Goal: Task Accomplishment & Management: Manage account settings

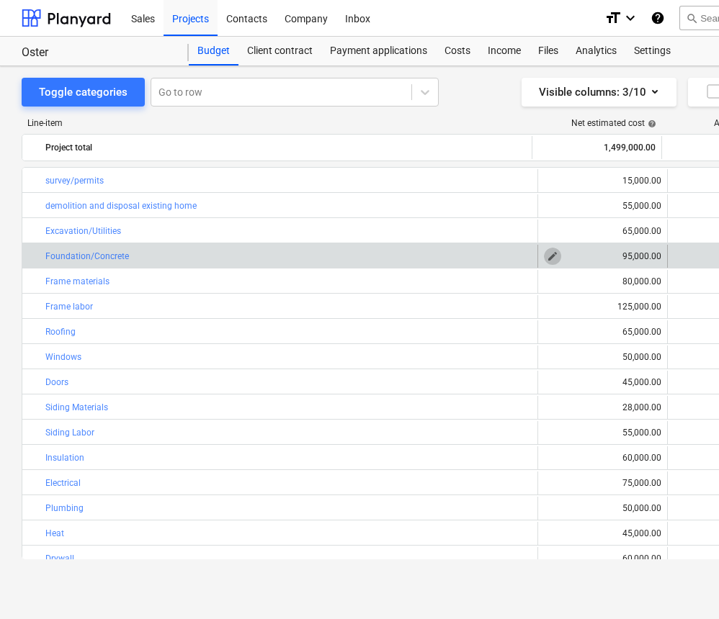
click at [552, 259] on span "edit" at bounding box center [553, 257] width 12 height 12
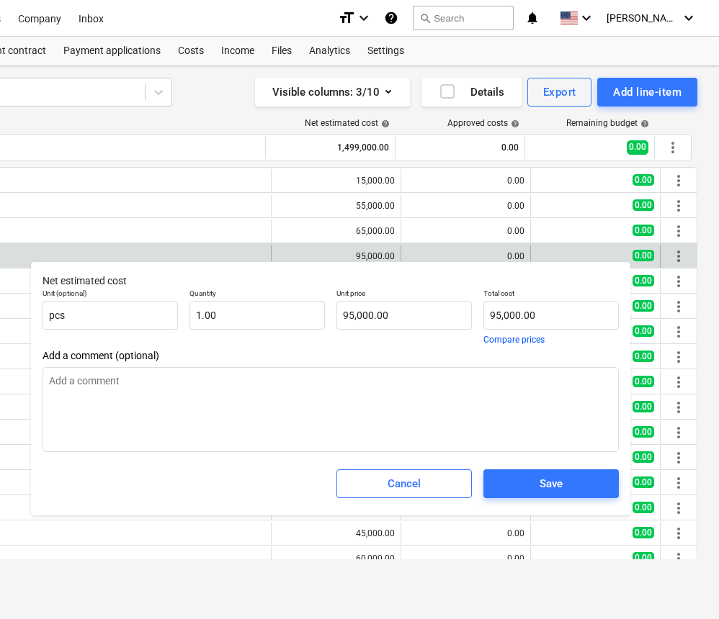
scroll to position [0, 266]
type textarea "x"
click at [540, 314] on input "95000" at bounding box center [550, 315] width 135 height 29
type input "9500"
type textarea "x"
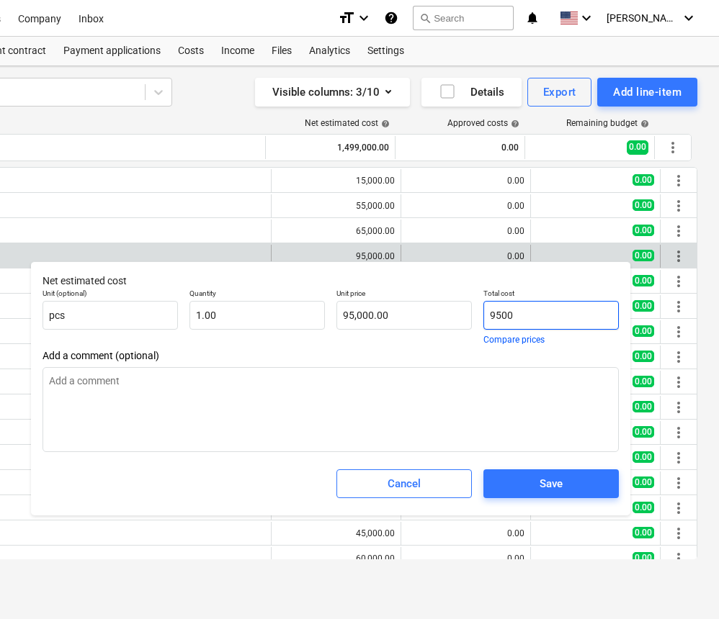
type input "9,500.00"
type input "950"
type textarea "x"
type input "950.00"
type input "95"
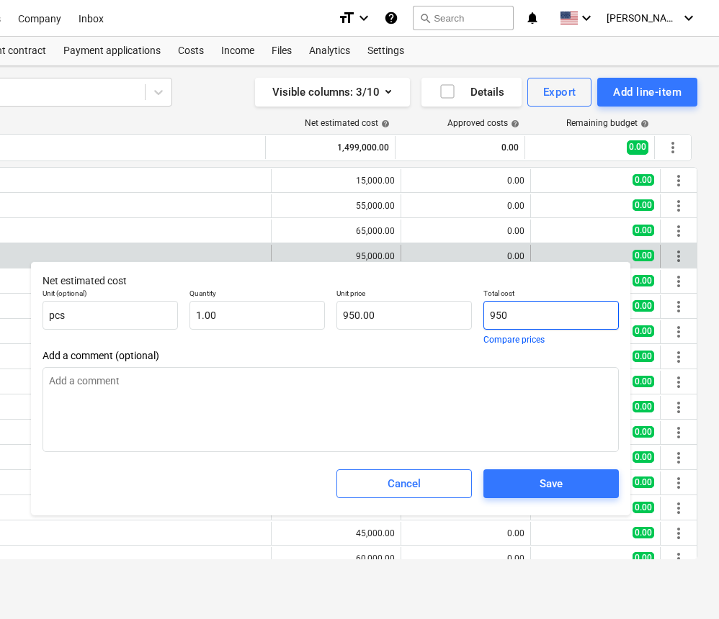
type textarea "x"
type input "95.00"
type input "9"
type textarea "x"
type input "9.00"
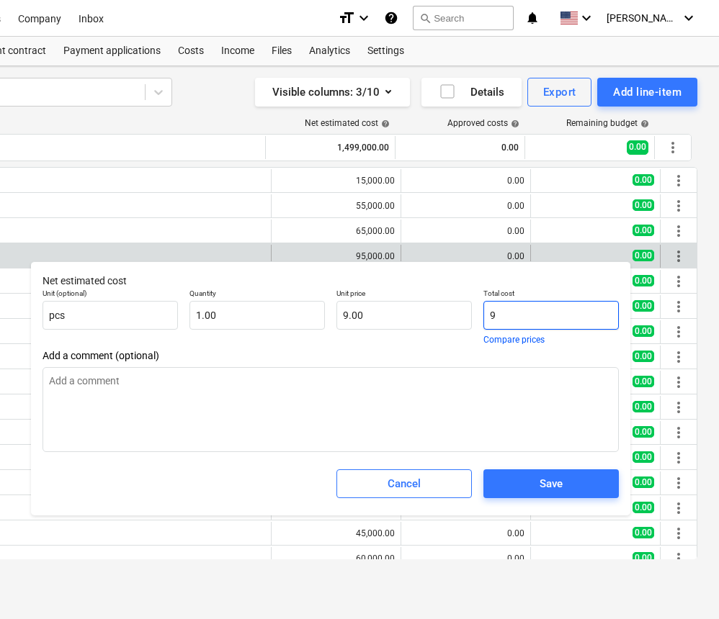
type textarea "x"
type input "0.00"
type input "6"
type textarea "x"
type input "6.00"
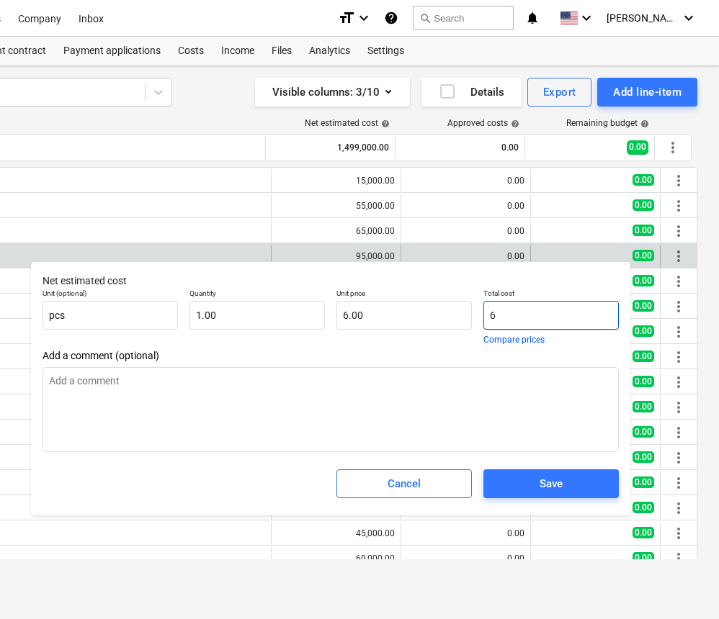
type input "68"
type textarea "x"
type input "68.00"
type input "68,"
type textarea "x"
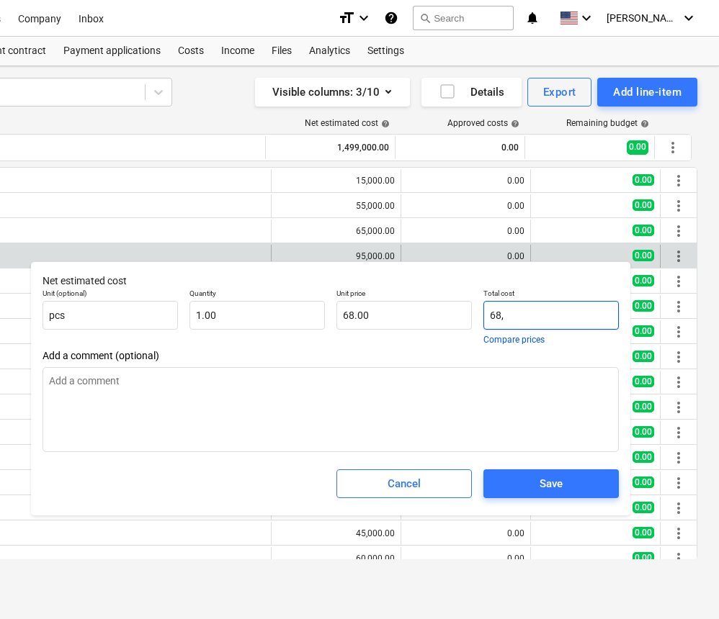
type input "0.00"
type input "68,0"
type textarea "x"
type input "68,00"
type textarea "x"
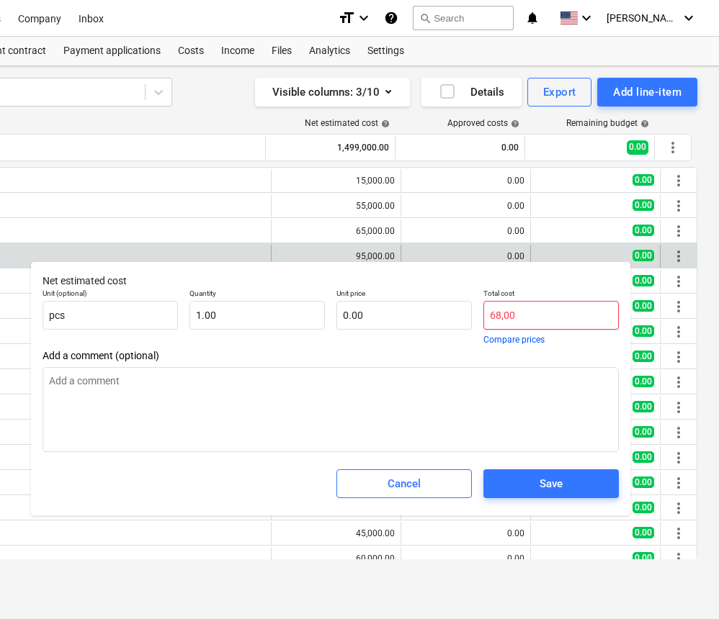
type input "68,000"
type textarea "x"
type input "68,000.00"
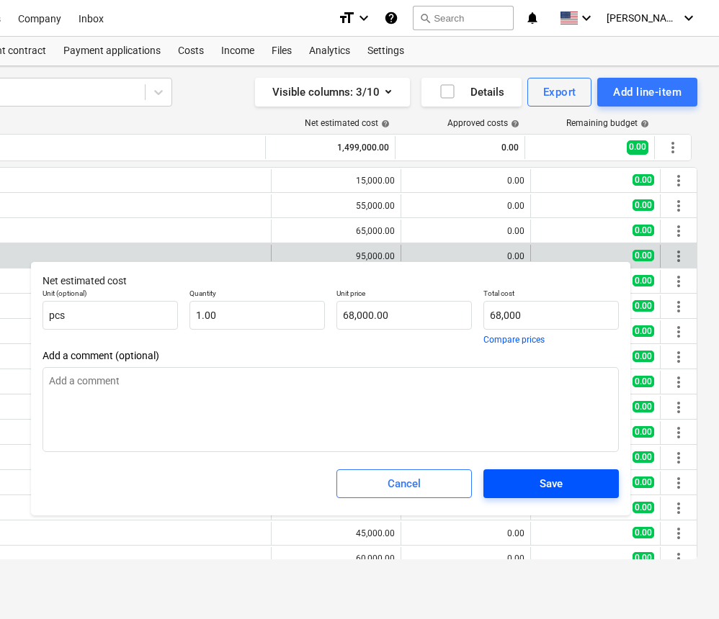
type input "68,000.00"
click at [559, 484] on div "Save" at bounding box center [550, 484] width 23 height 19
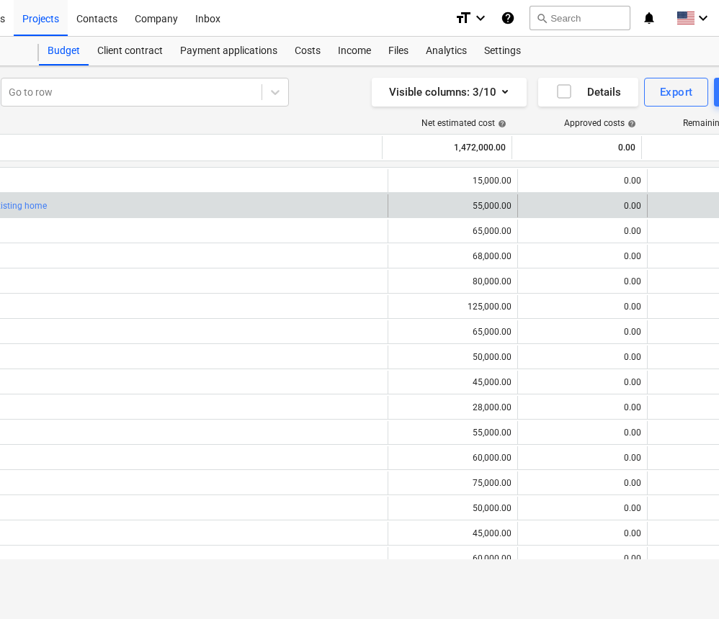
scroll to position [0, 0]
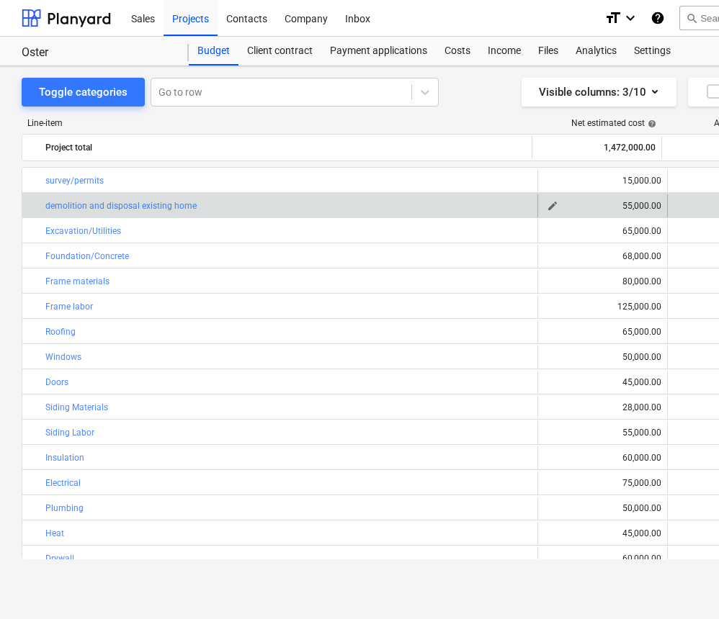
click at [628, 207] on div "55,000.00" at bounding box center [602, 206] width 117 height 10
click at [551, 204] on span "edit" at bounding box center [553, 206] width 12 height 12
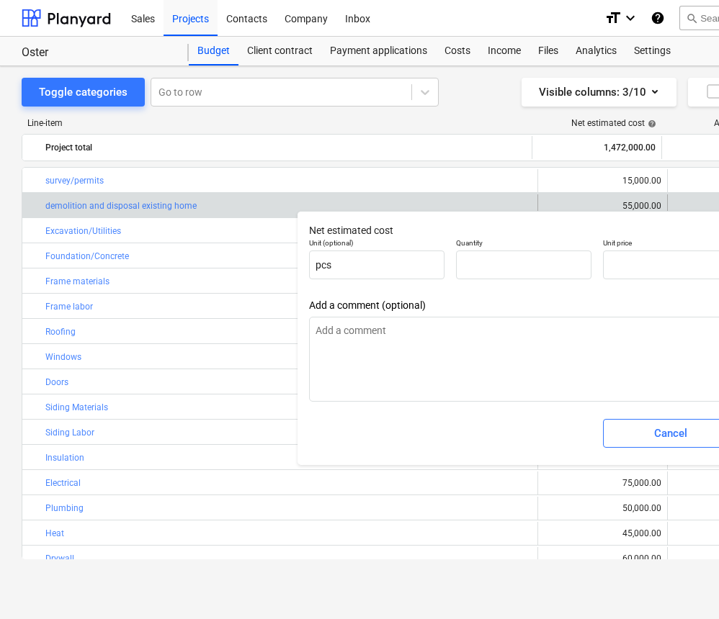
type textarea "x"
type input "1.00"
type input "55,000.00"
type input "55000"
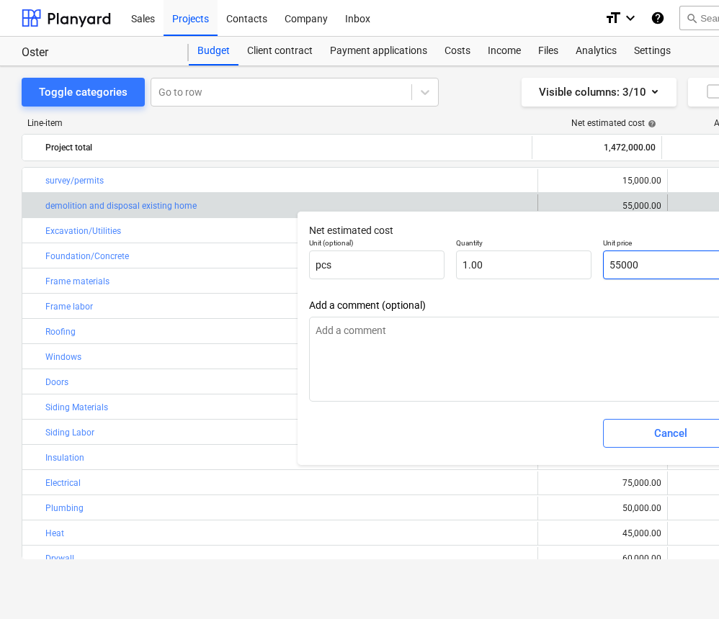
click at [620, 266] on input "55000" at bounding box center [670, 265] width 135 height 29
type textarea "x"
type input "5000"
type input "5,000.00"
type textarea "x"
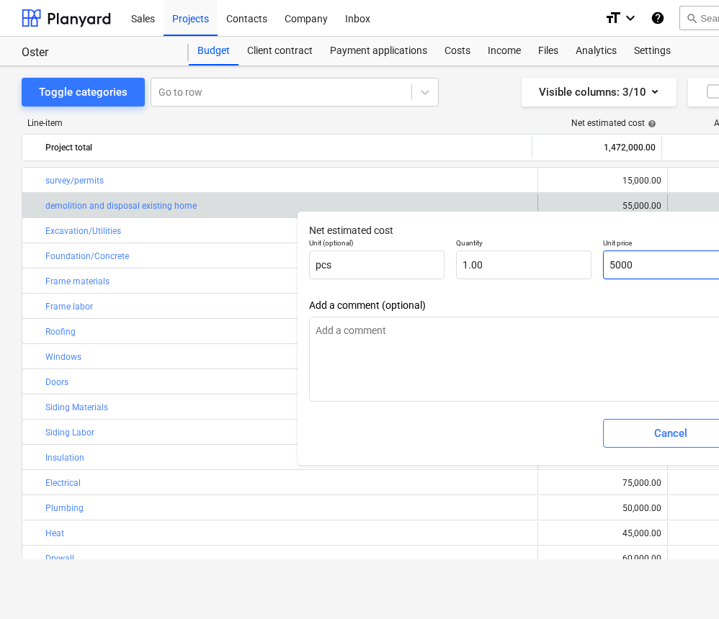
type input "000"
type input "0.00"
type textarea "x"
type input "3000"
type input "3,000.00"
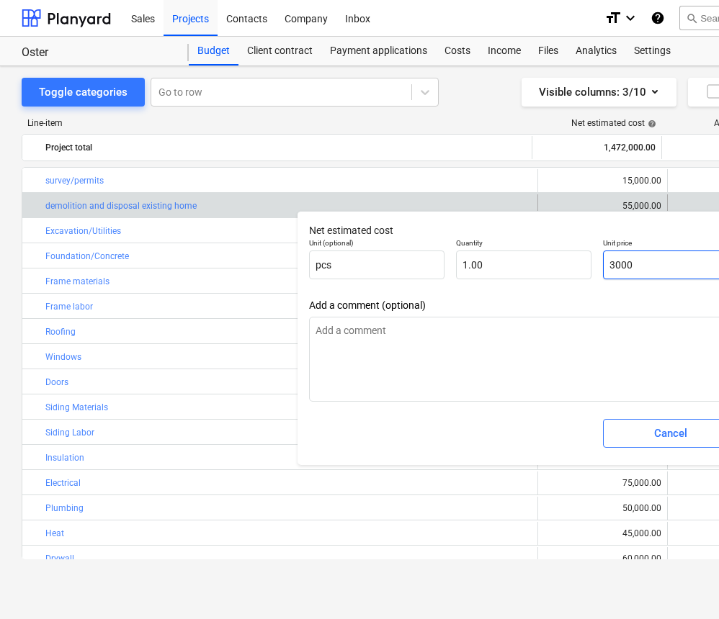
type textarea "x"
type input "35000"
type input "35,000.00"
type textarea "x"
type input "35,000"
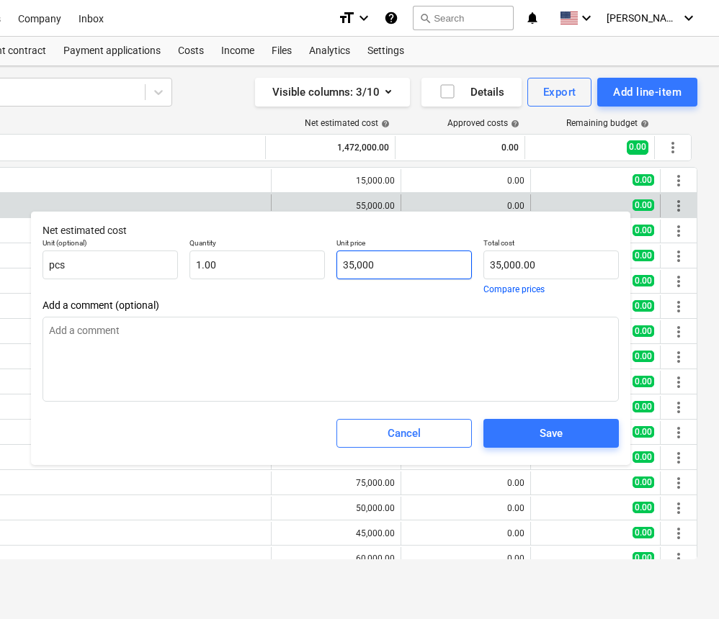
scroll to position [0, 266]
type textarea "x"
type input "35,000"
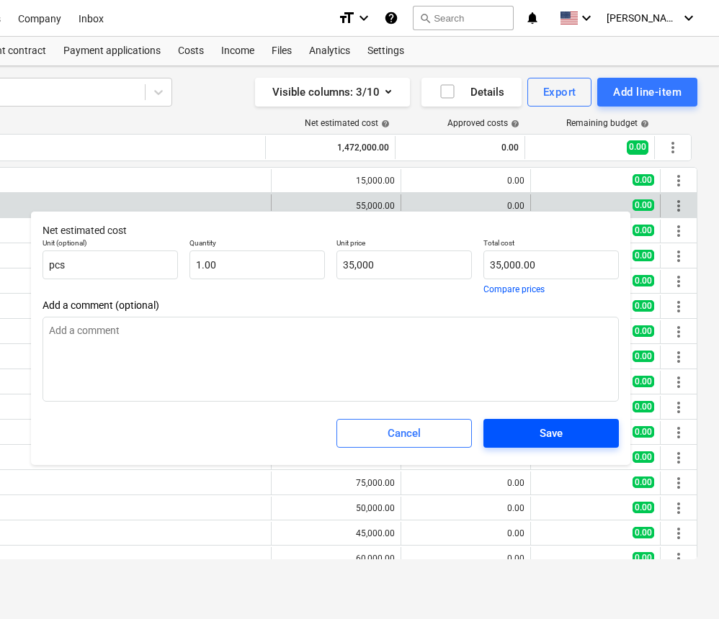
type textarea "x"
type input "35,000.00"
click at [585, 433] on span "Save" at bounding box center [550, 433] width 101 height 19
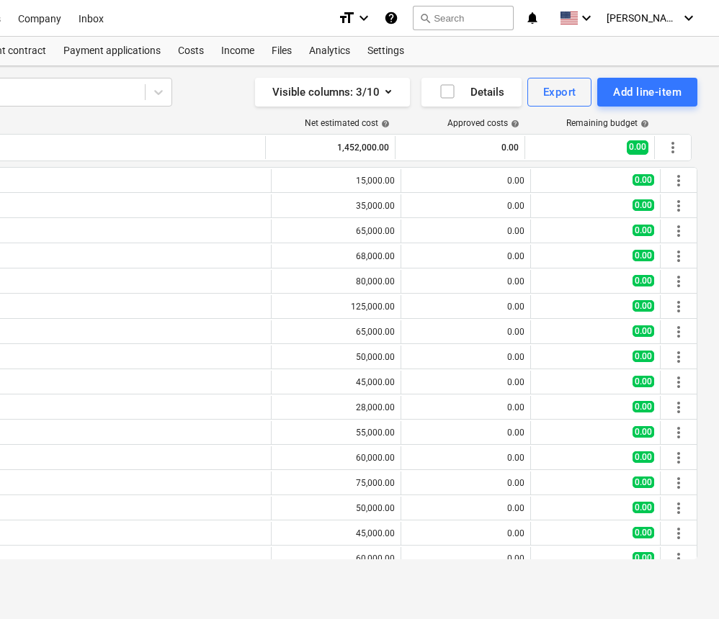
type textarea "x"
type input "1.00"
type input "35,000.00"
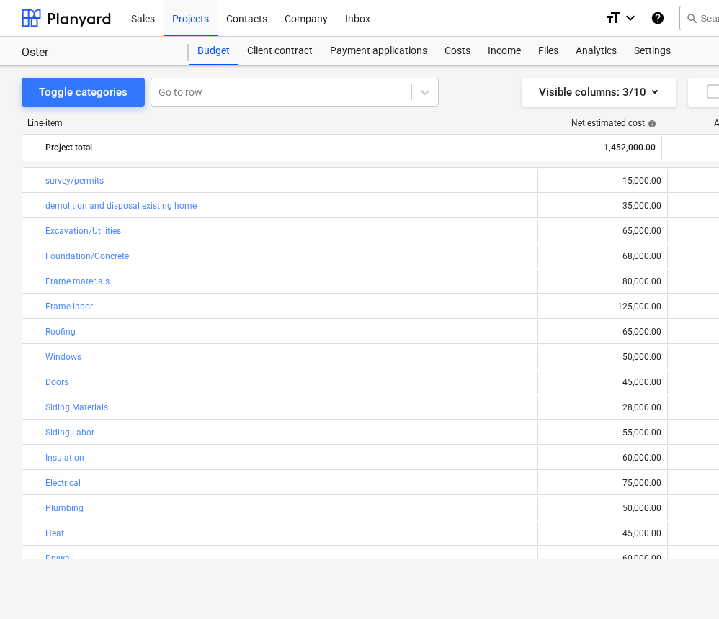
scroll to position [0, 0]
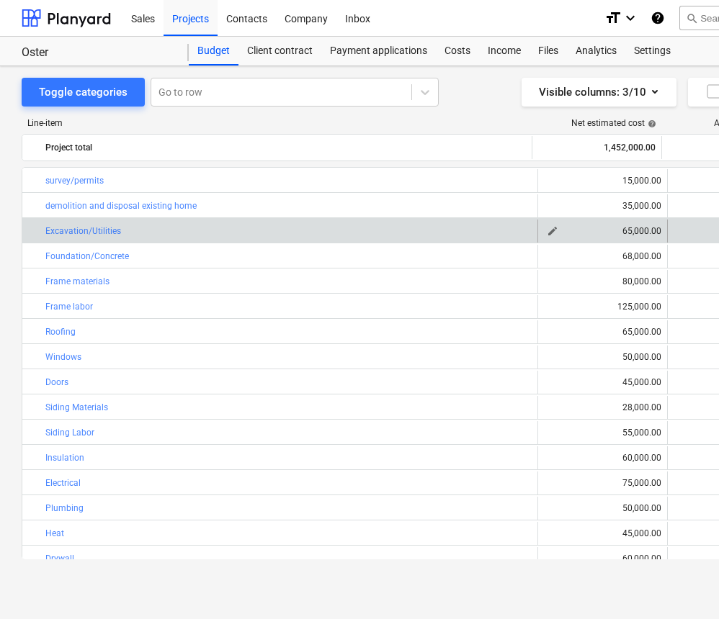
click at [552, 233] on span "edit" at bounding box center [553, 231] width 12 height 12
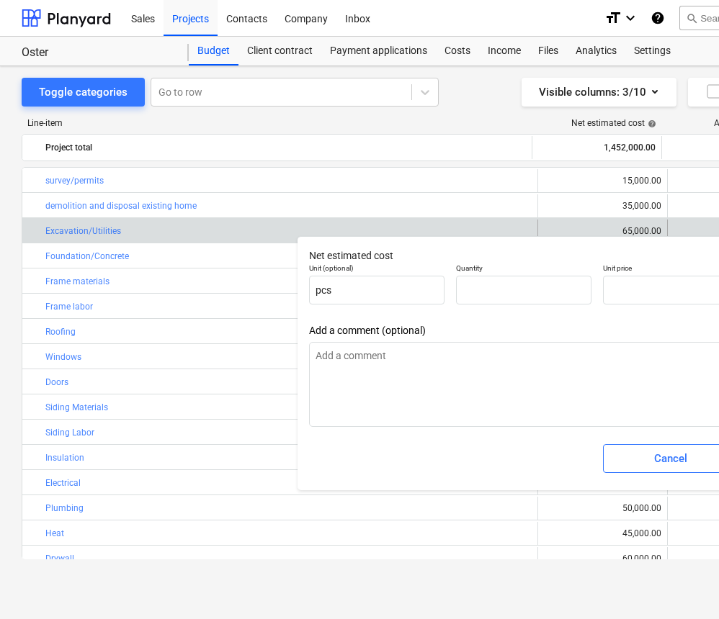
type textarea "x"
type input "1.00"
type input "65,000.00"
type input "65000"
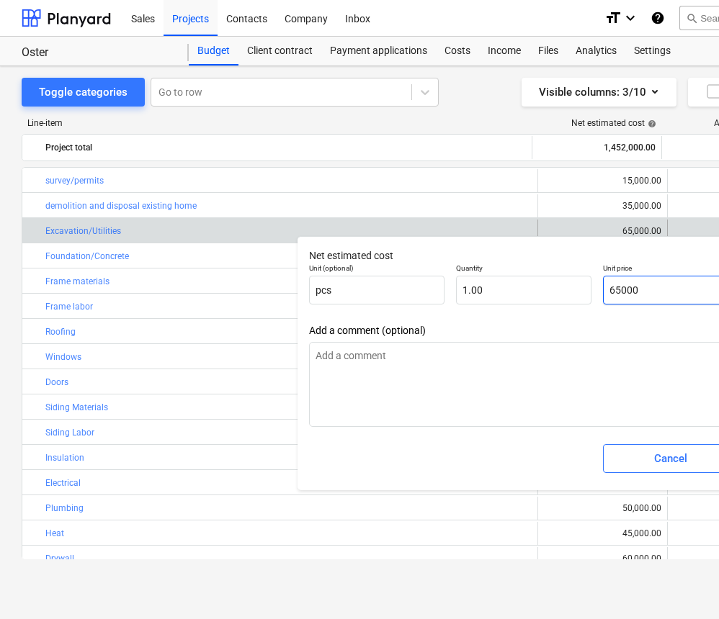
click at [621, 289] on input "65000" at bounding box center [670, 290] width 135 height 29
type textarea "x"
type input "6000"
type input "6,000.00"
type textarea "x"
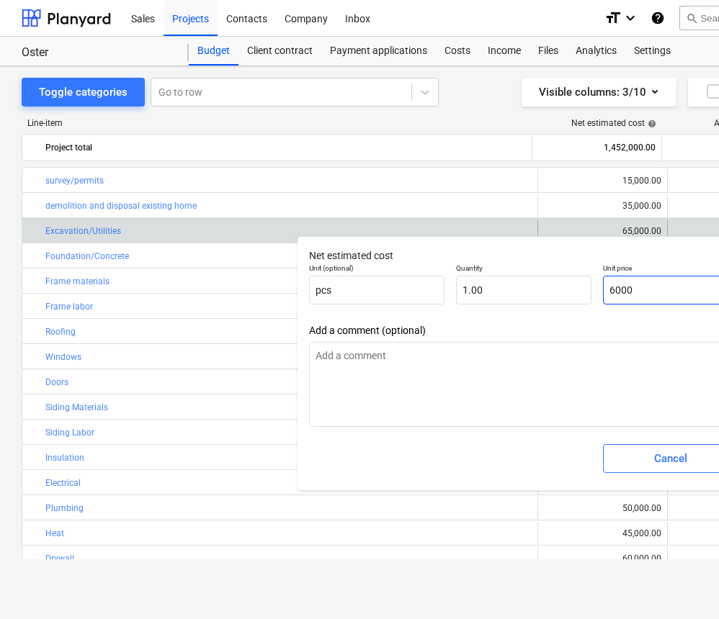
type input "000"
type input "0.00"
type textarea "x"
type input "5000"
type input "5,000.00"
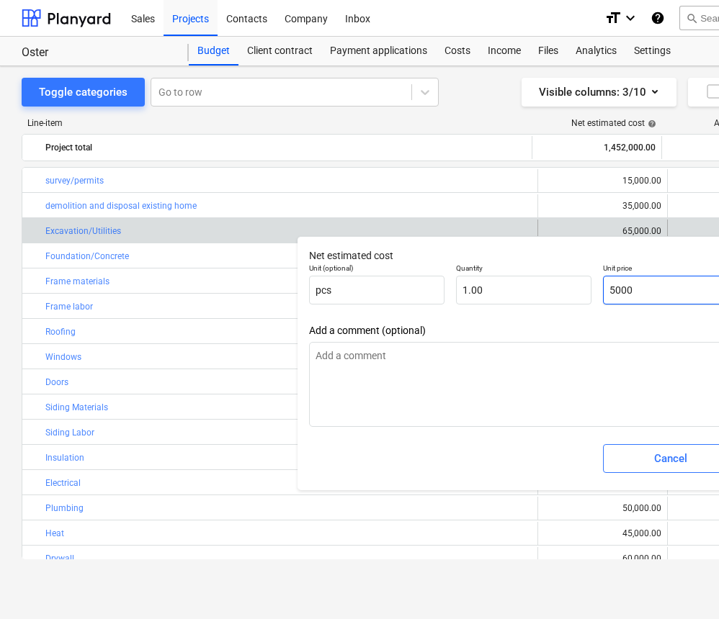
type textarea "x"
type input "50000"
type input "50,000.00"
type textarea "x"
type input "50,000"
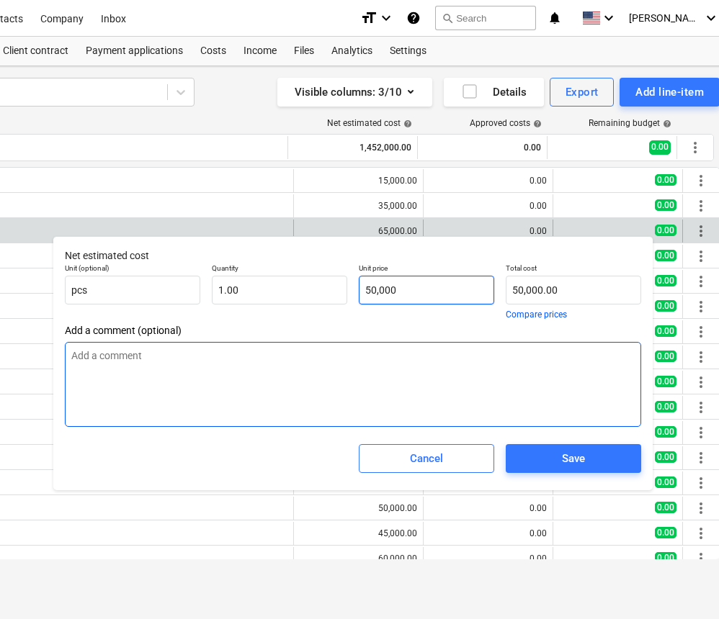
type textarea "x"
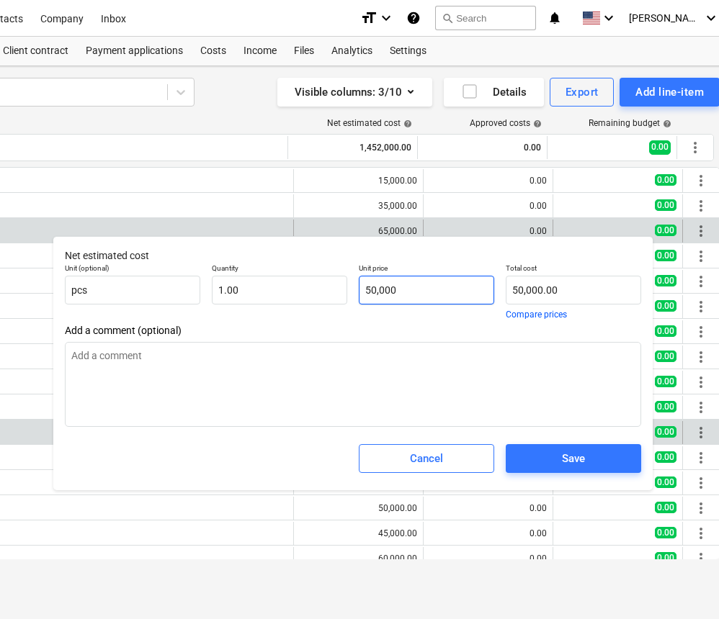
scroll to position [0, 251]
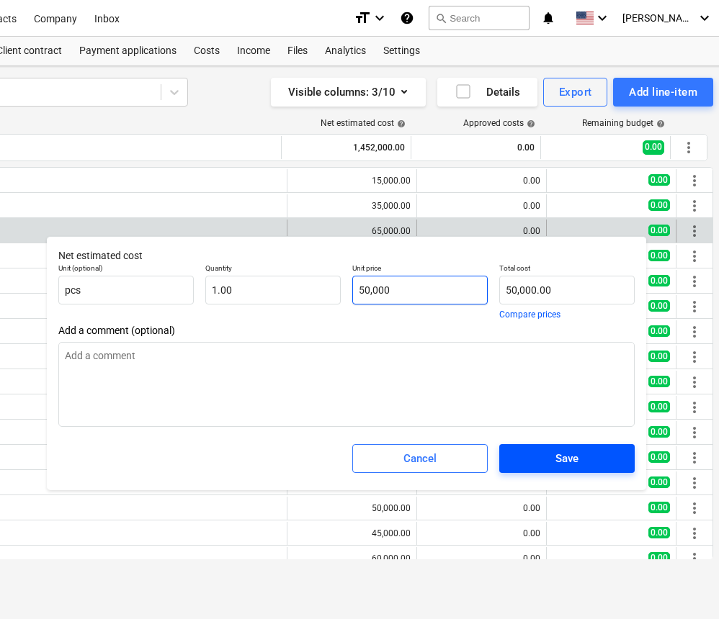
type input "50,000"
type textarea "x"
type input "50,000.00"
click at [593, 463] on span "Save" at bounding box center [566, 458] width 101 height 19
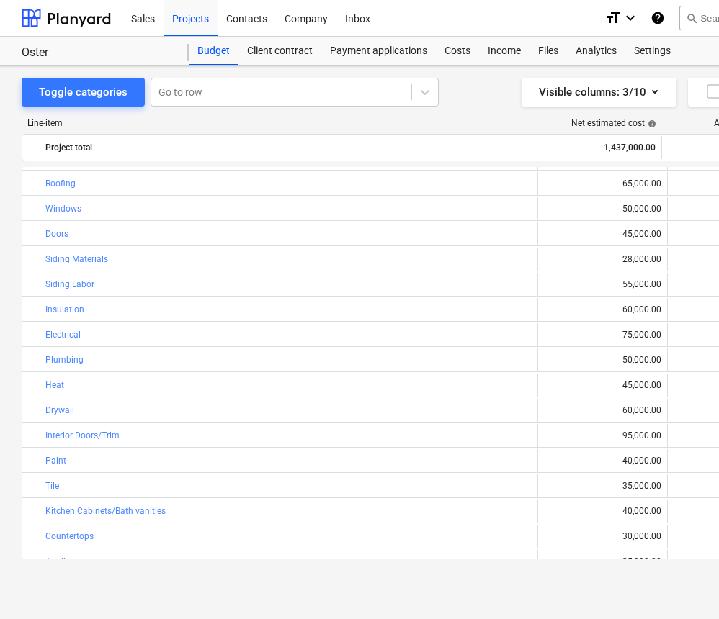
scroll to position [151, 0]
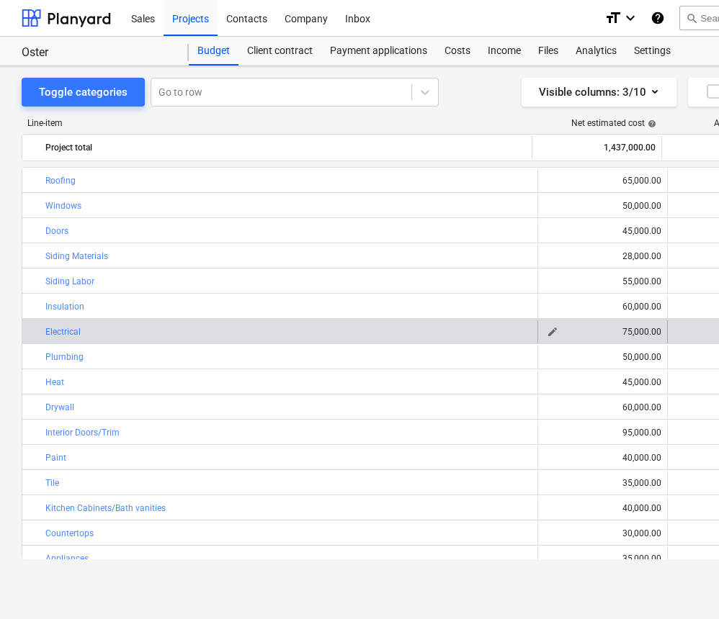
click at [550, 330] on span "edit" at bounding box center [553, 332] width 12 height 12
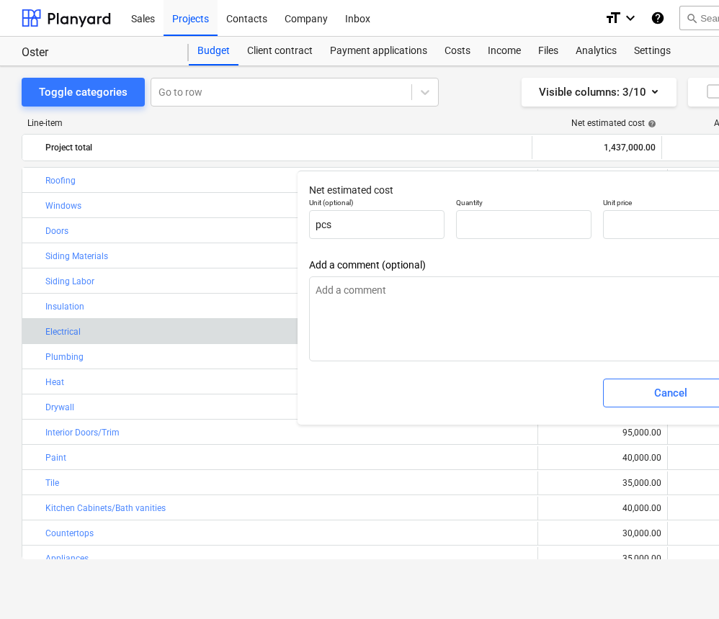
type textarea "x"
type input "1.00"
type input "75,000.00"
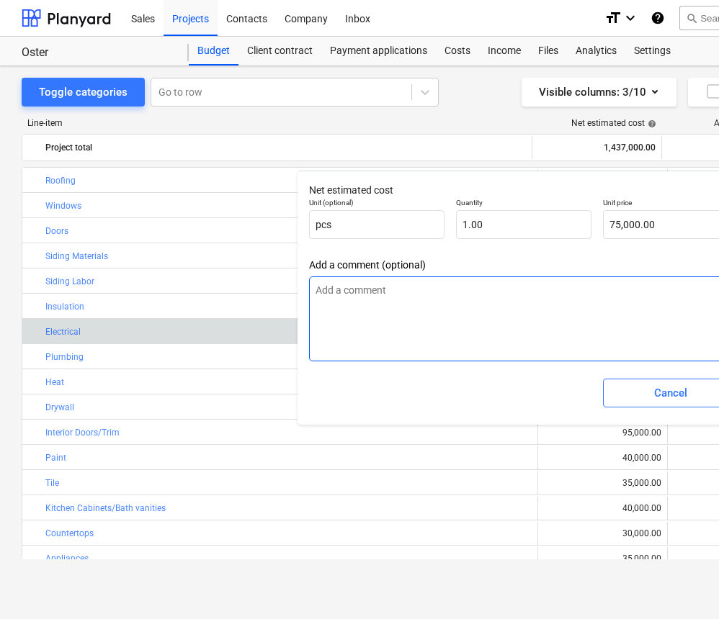
scroll to position [1, 54]
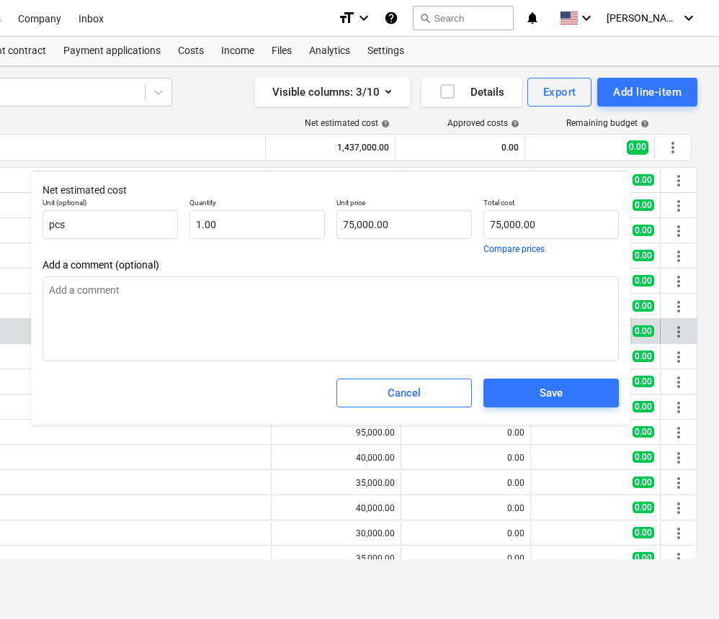
type textarea "x"
type input "75000"
click at [500, 225] on input "75000" at bounding box center [550, 224] width 135 height 29
type textarea "x"
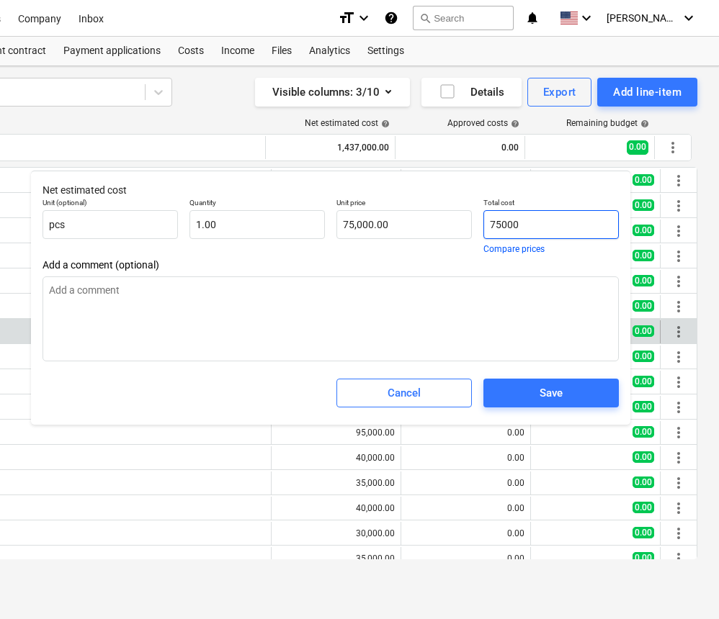
type input "7000"
type input "7,000.00"
type textarea "x"
type input "000"
type input "0.00"
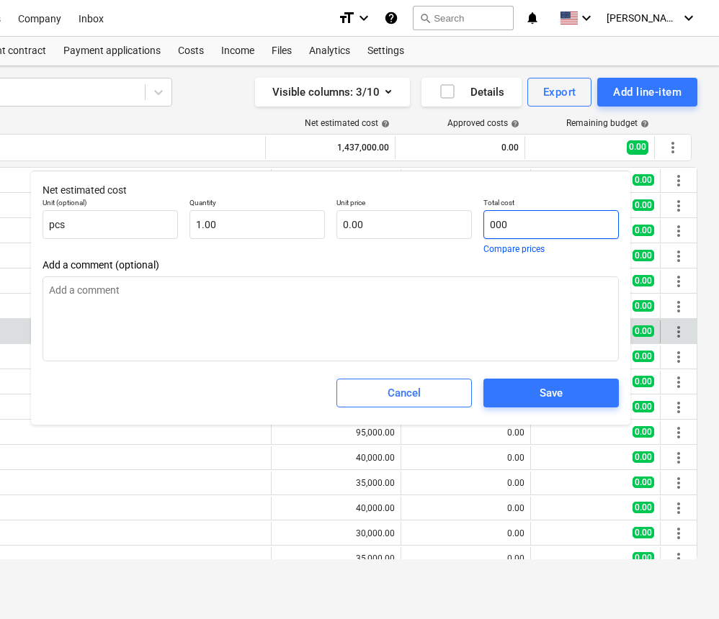
type textarea "x"
type input "7000"
type input "7,000.00"
type textarea "x"
type input "000"
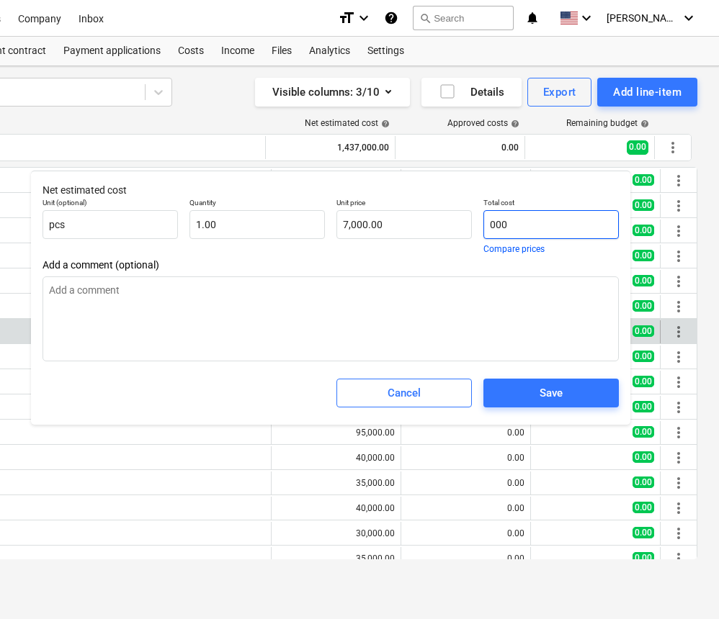
type input "0.00"
type textarea "x"
type input "6000"
type input "6,000.00"
type textarea "x"
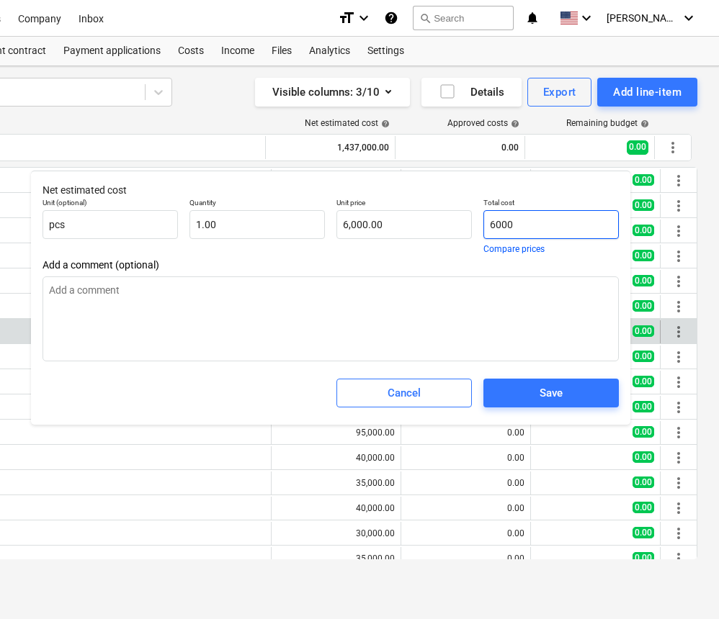
type input "65000"
type input "65,000.00"
type textarea "x"
type input "65,000"
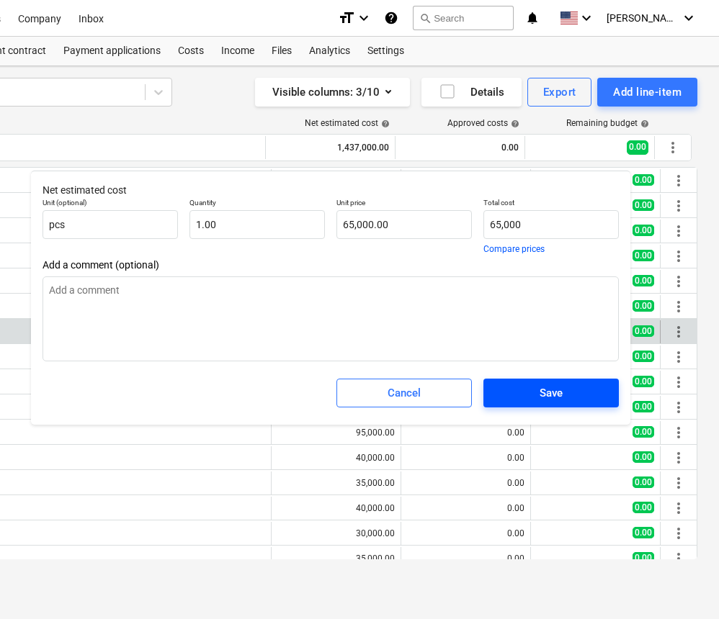
type textarea "x"
type input "65,000.00"
click at [572, 396] on span "Save" at bounding box center [550, 393] width 101 height 19
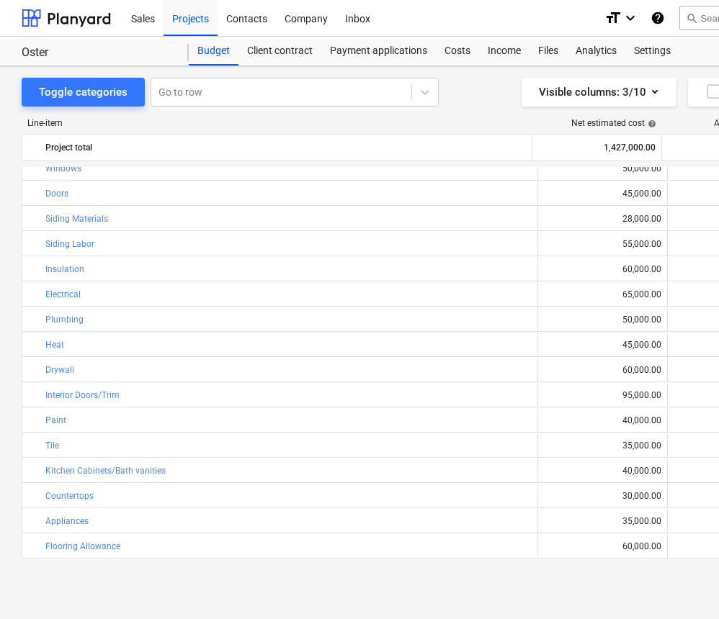
scroll to position [217, 0]
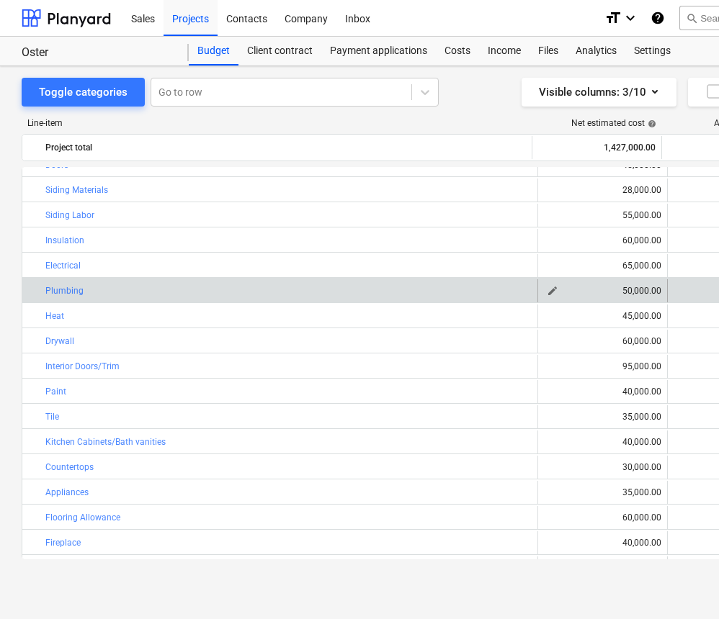
click at [551, 289] on span "edit" at bounding box center [553, 291] width 12 height 12
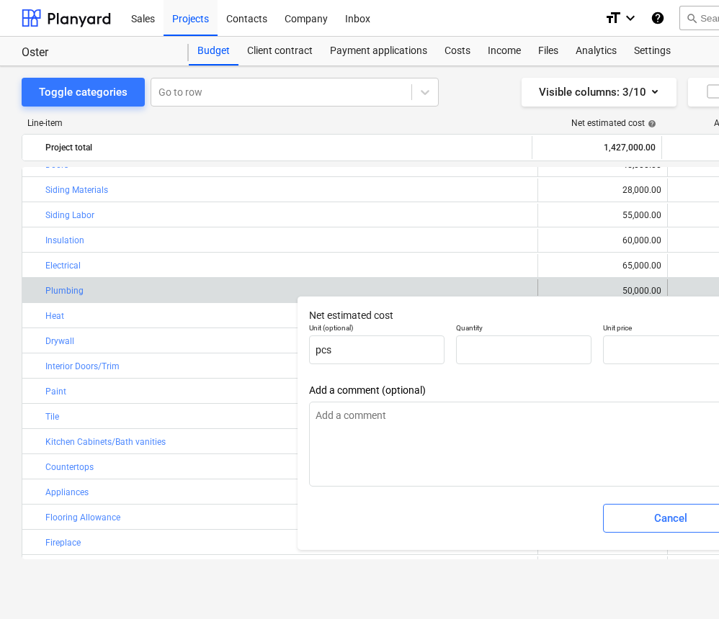
type textarea "x"
type input "1.00"
type input "50,000.00"
type input "50000"
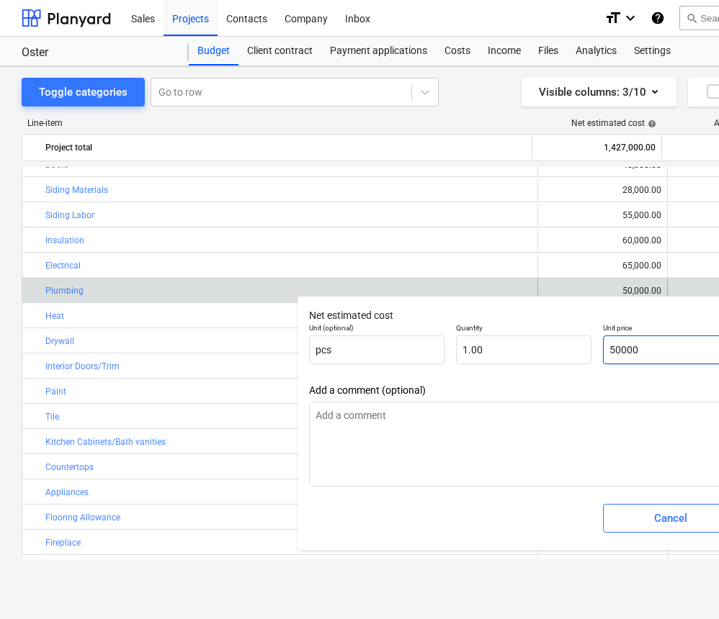
click at [621, 347] on input "50000" at bounding box center [670, 350] width 135 height 29
type textarea "x"
type input "5000"
type input "5,000.00"
type textarea "x"
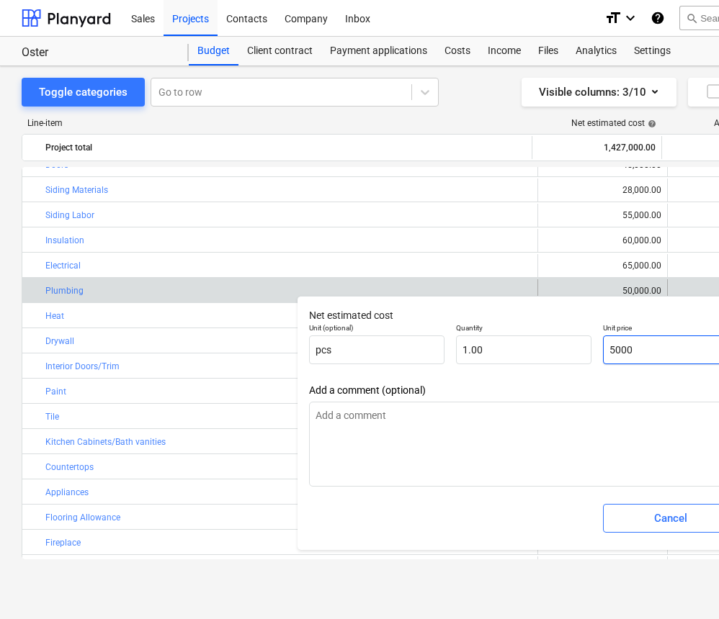
type input "000"
type input "0.00"
type textarea "x"
type input "4000"
type input "4,000.00"
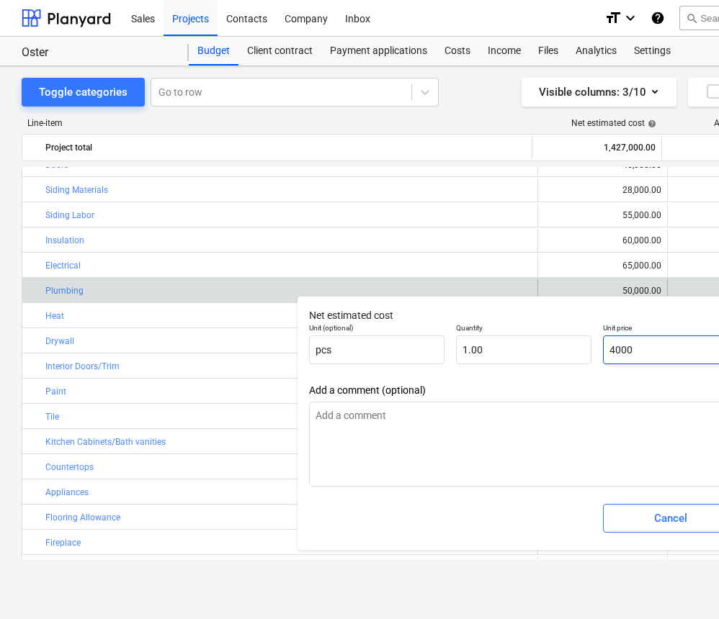
type textarea "x"
type input "45000"
type input "45,000.00"
type textarea "x"
type input "45,000"
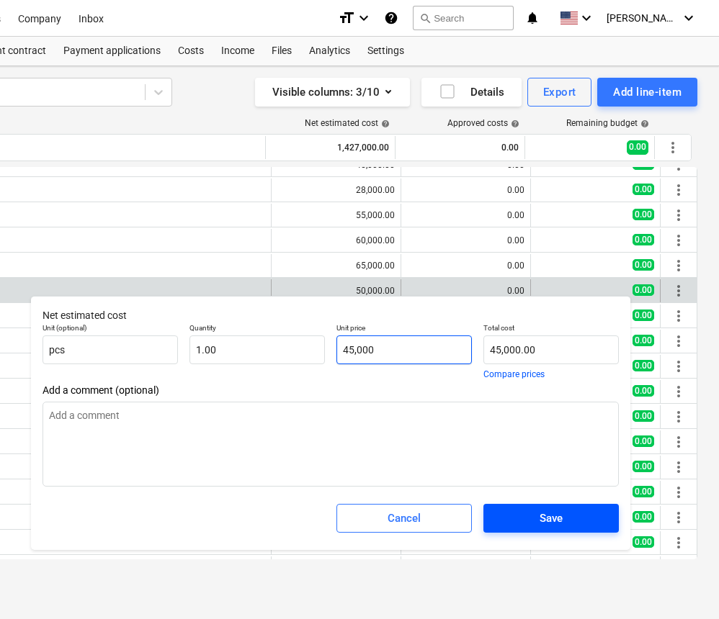
scroll to position [0, 266]
type textarea "x"
type input "45,000"
type textarea "x"
type input "45,000.00"
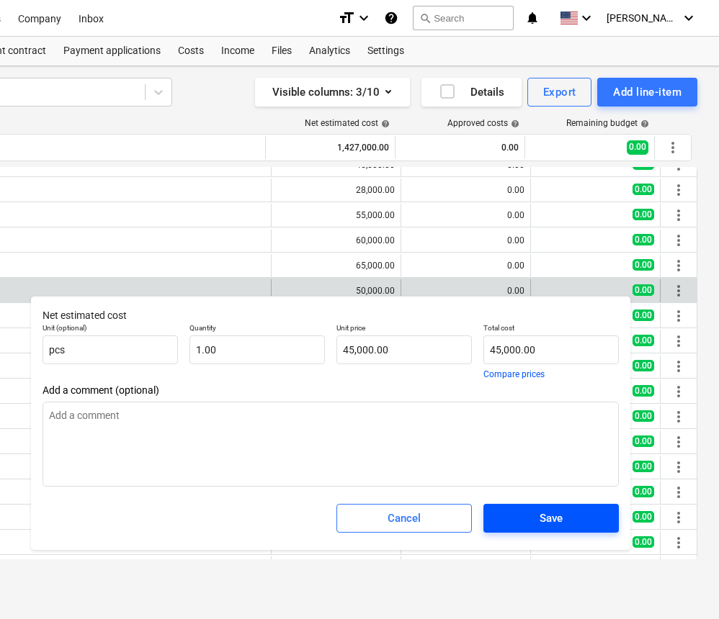
click at [565, 524] on span "Save" at bounding box center [550, 518] width 101 height 19
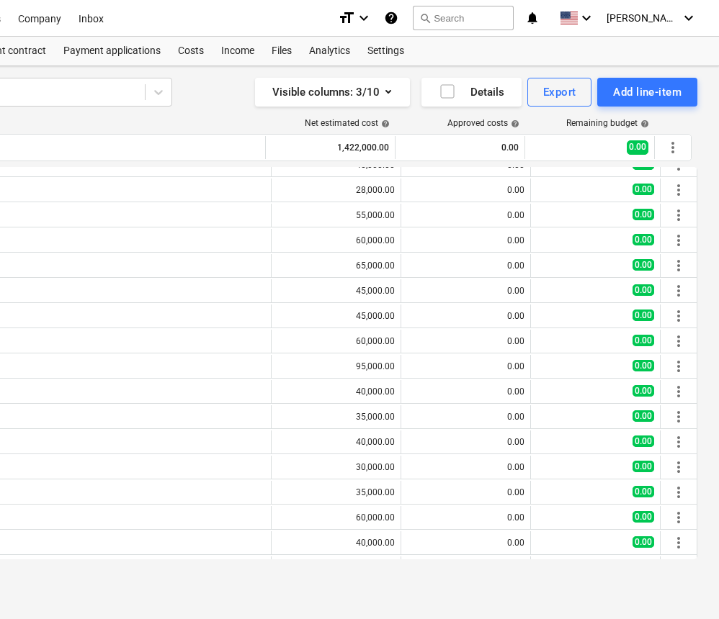
type textarea "x"
type input "1.00"
type input "45,000.00"
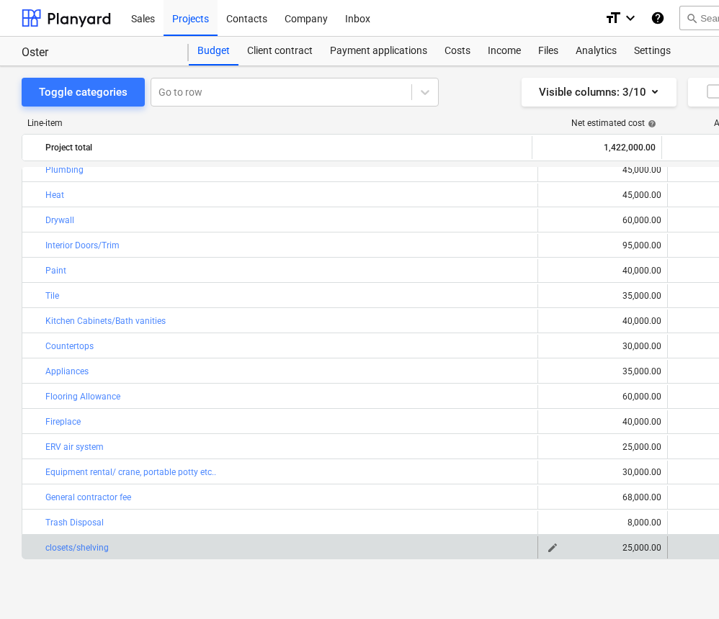
scroll to position [1, 0]
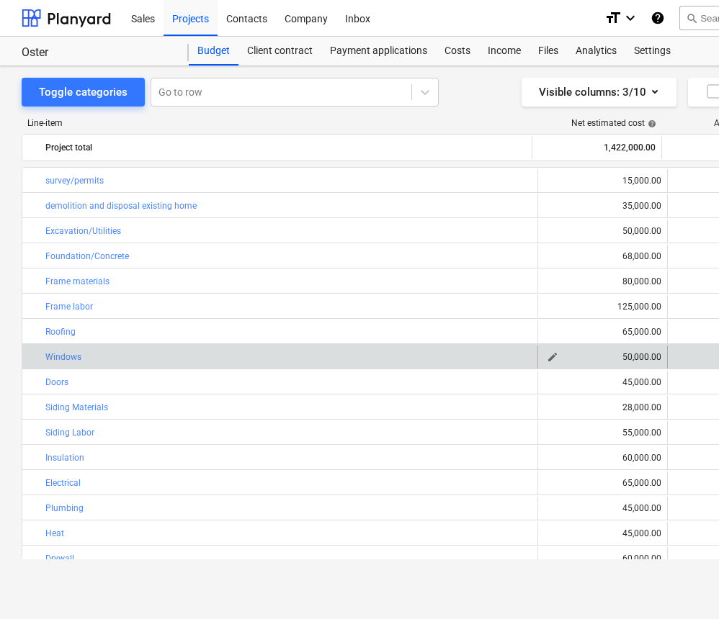
click at [549, 356] on span "edit" at bounding box center [553, 357] width 12 height 12
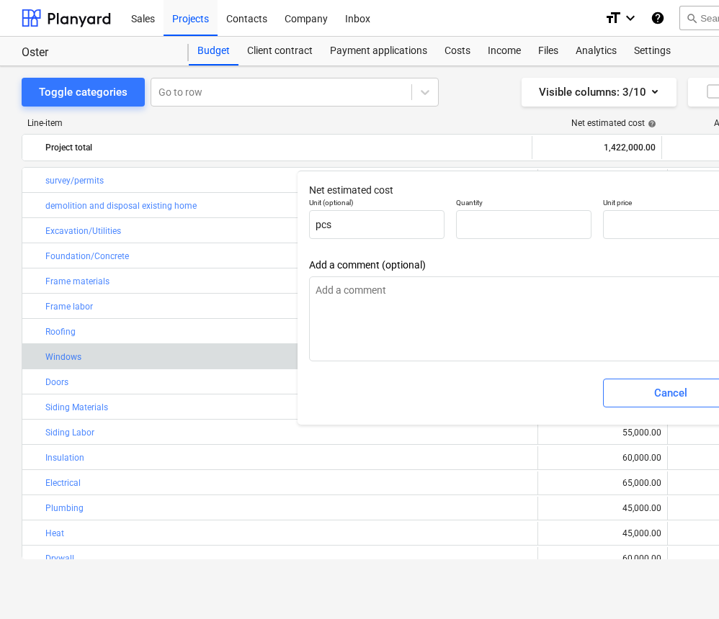
type textarea "x"
type input "1.00"
type input "50,000.00"
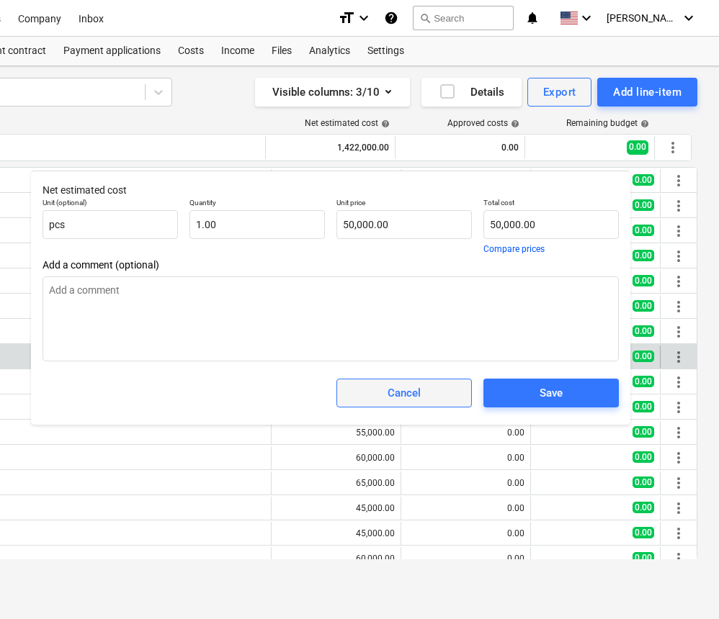
scroll to position [0, 266]
type textarea "x"
type input "50000"
click at [534, 225] on input "50000" at bounding box center [550, 224] width 135 height 29
type textarea "x"
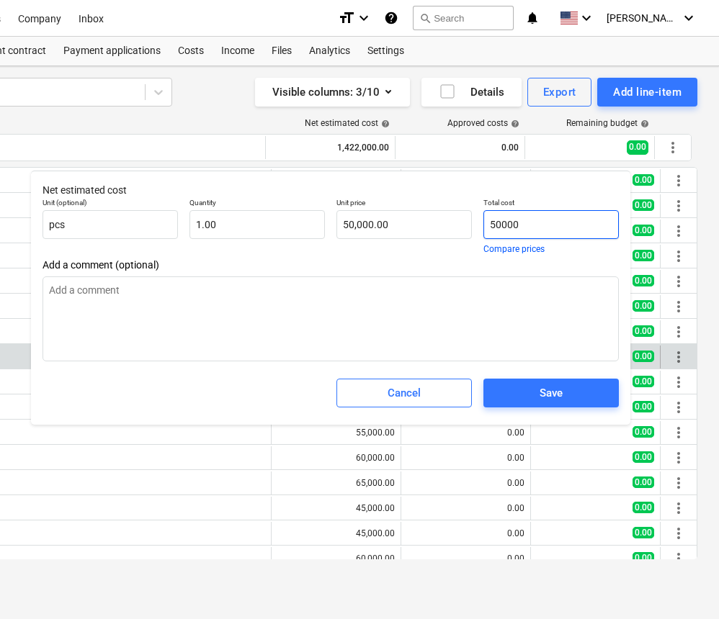
type input "5000"
type input "5,000.00"
type textarea "x"
type input "500"
type input "500.00"
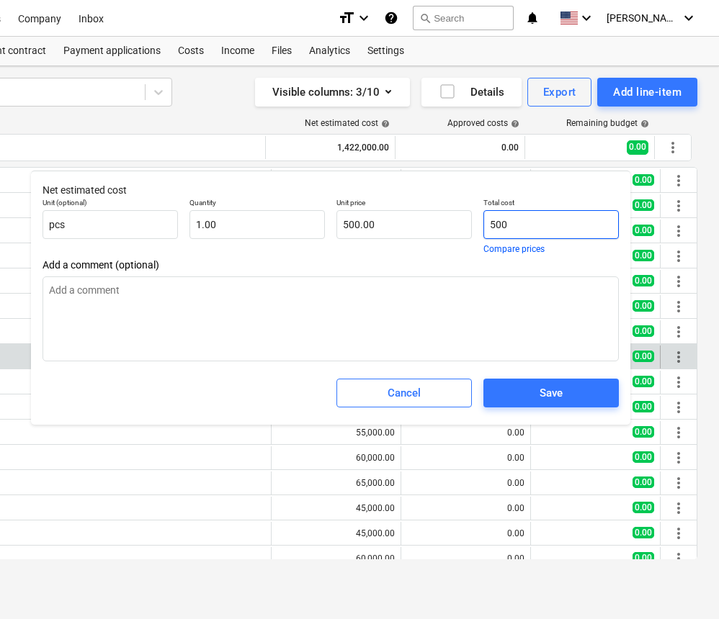
type textarea "x"
type input "50"
type input "50.00"
type textarea "x"
type input "5"
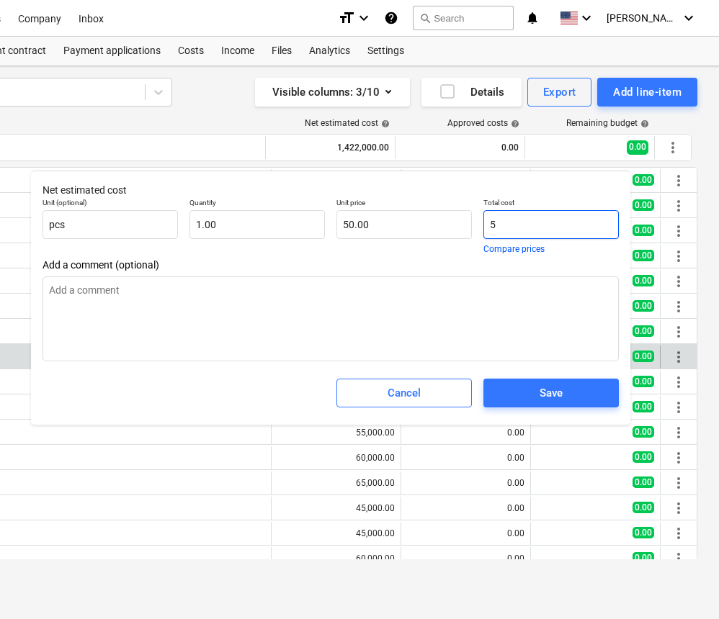
type input "5.00"
type textarea "x"
type input "0.00"
type textarea "x"
type input "3"
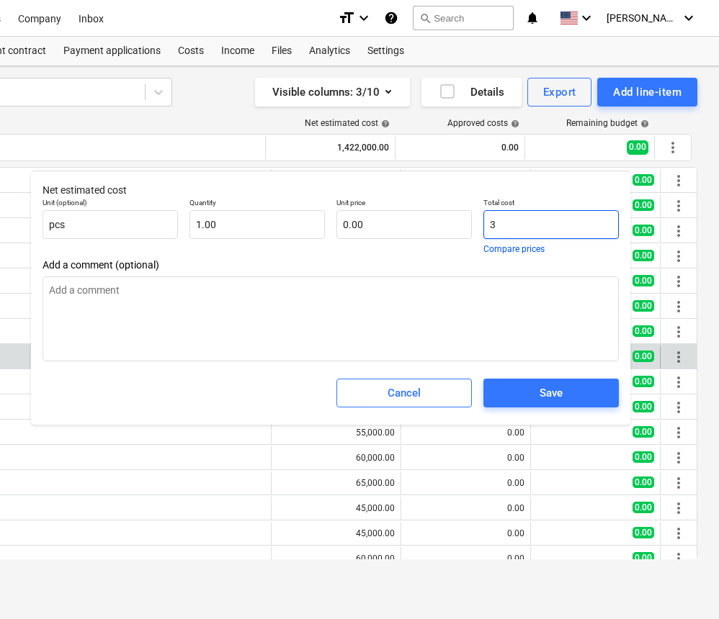
type input "3.00"
type textarea "x"
type input "35"
type input "35.00"
type textarea "x"
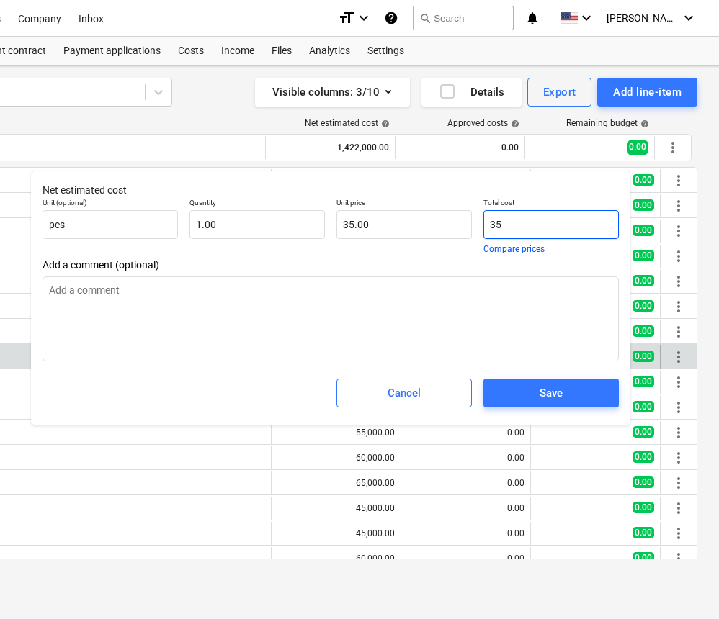
type input "35,"
type input "0.00"
type textarea "x"
type input "35,0"
type textarea "x"
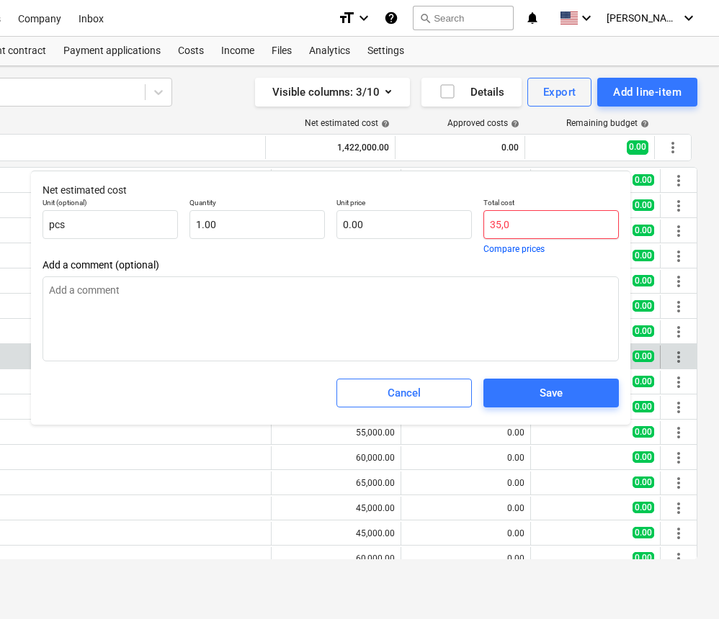
type input "35,00"
type textarea "x"
type input "35,000"
type input "35,000.00"
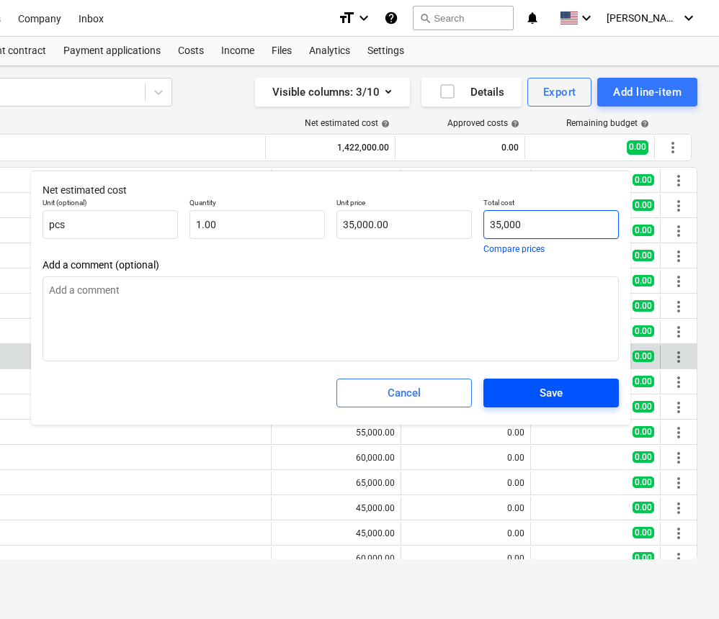
type input "35,000"
type textarea "x"
type input "35,000.00"
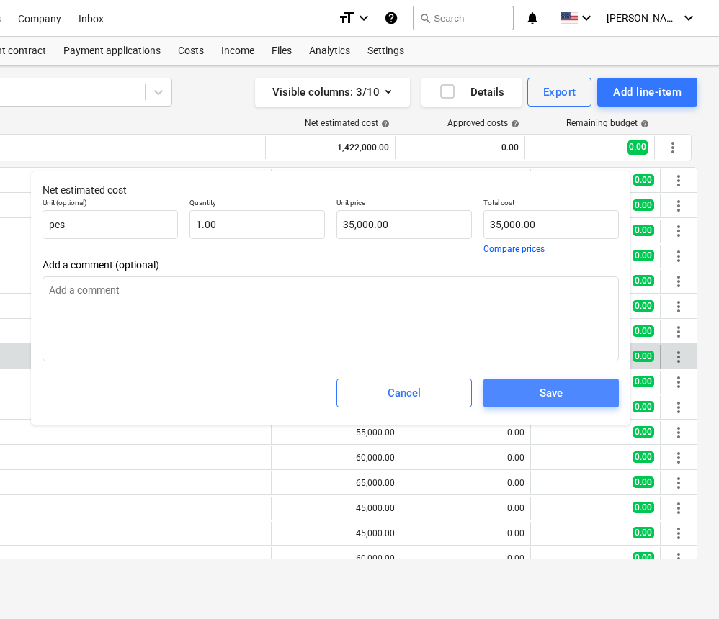
click at [544, 384] on div "Save" at bounding box center [550, 393] width 23 height 19
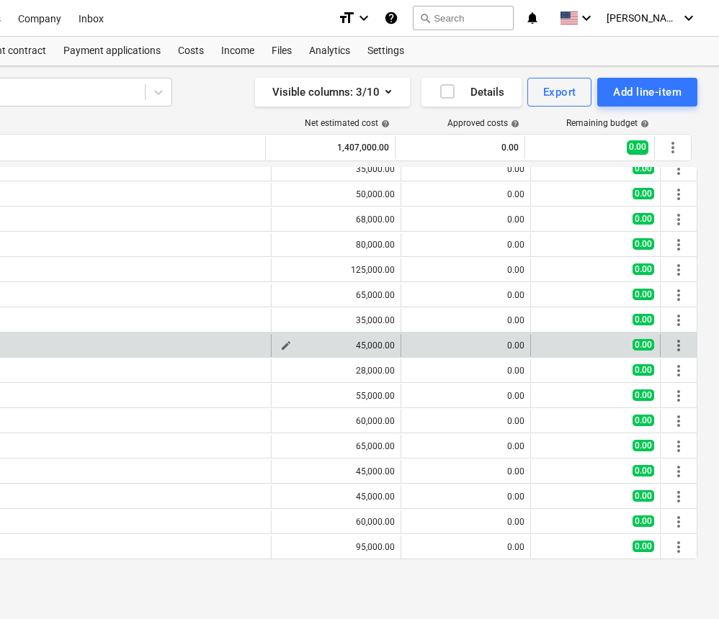
click at [356, 346] on div "45,000.00" at bounding box center [335, 346] width 117 height 10
click at [280, 343] on span "edit" at bounding box center [286, 346] width 12 height 12
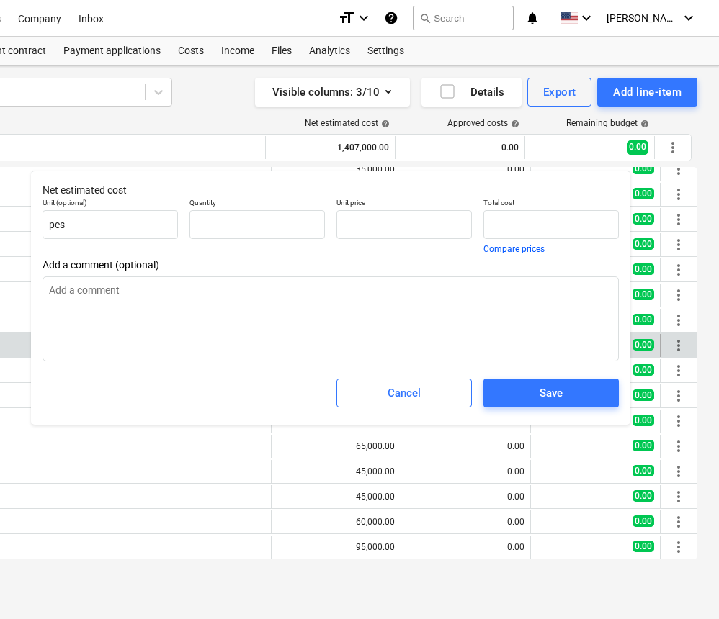
type textarea "x"
type input "1.00"
type input "45,000.00"
type input "45000"
click at [495, 224] on input "45000" at bounding box center [550, 224] width 135 height 29
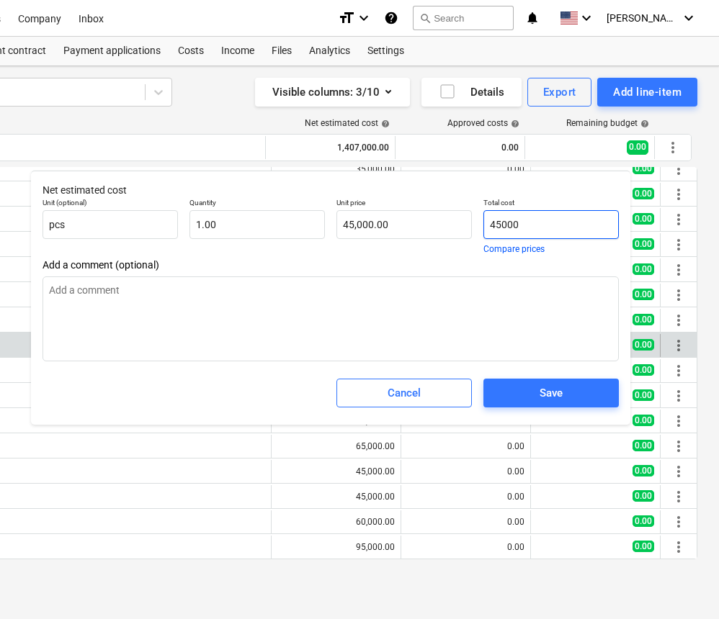
type textarea "x"
type input "5000"
type input "5,000.00"
type textarea "x"
type input "35000"
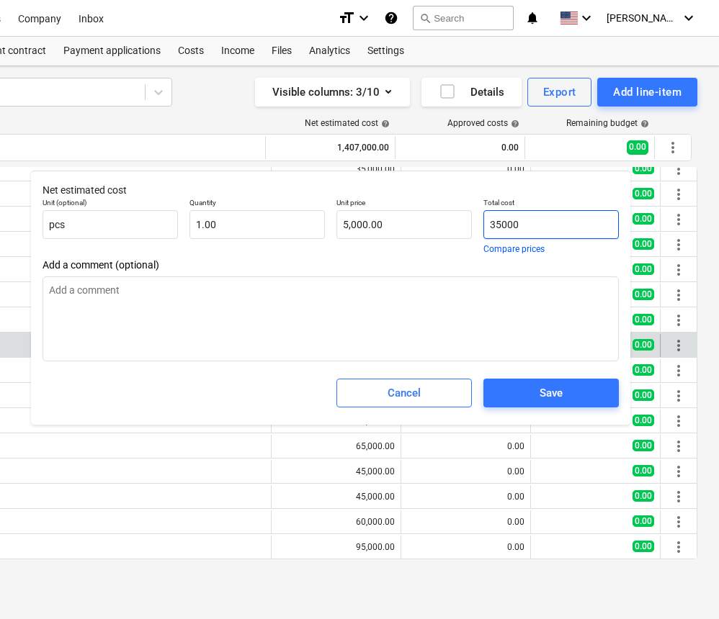
type input "35,000.00"
type input "35000"
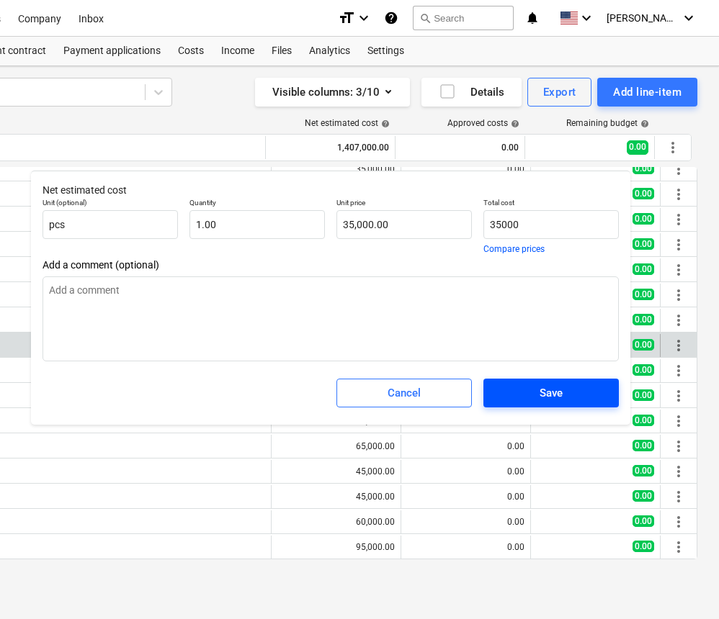
type textarea "x"
type input "35,000.00"
click at [558, 387] on div "Save" at bounding box center [550, 393] width 23 height 19
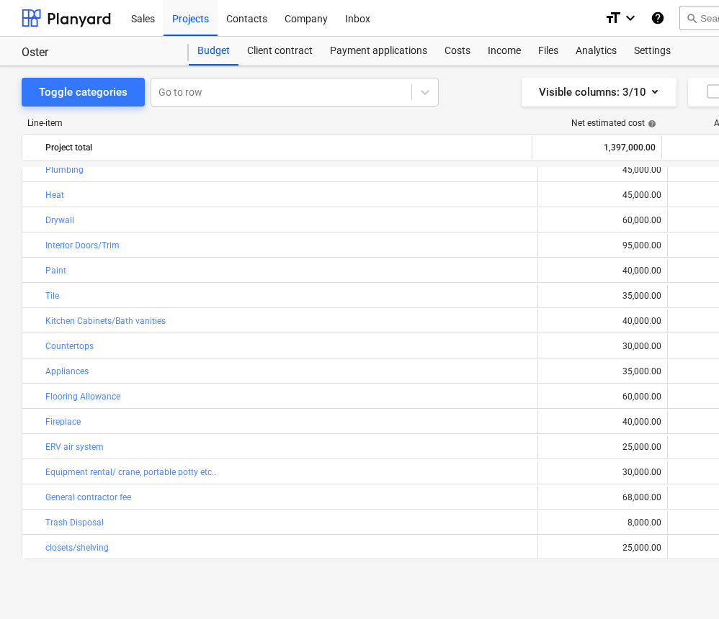
scroll to position [0, -1]
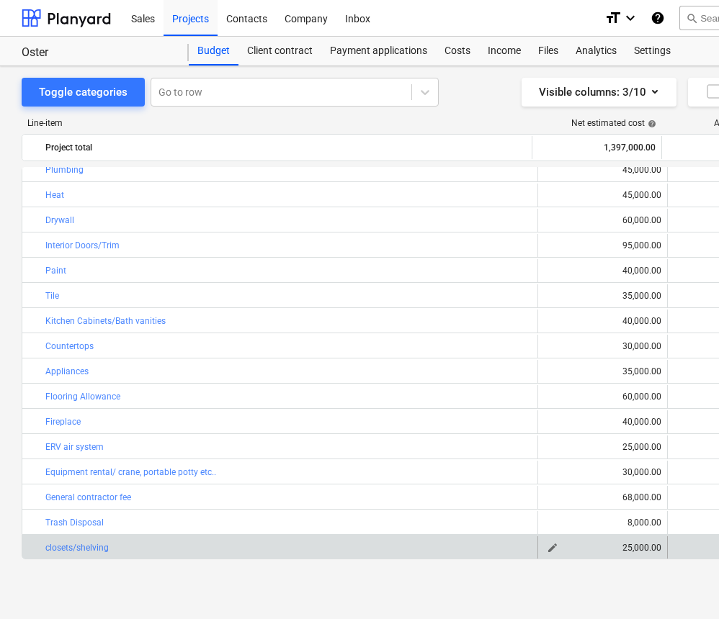
click at [548, 549] on span "edit" at bounding box center [553, 548] width 12 height 12
type textarea "x"
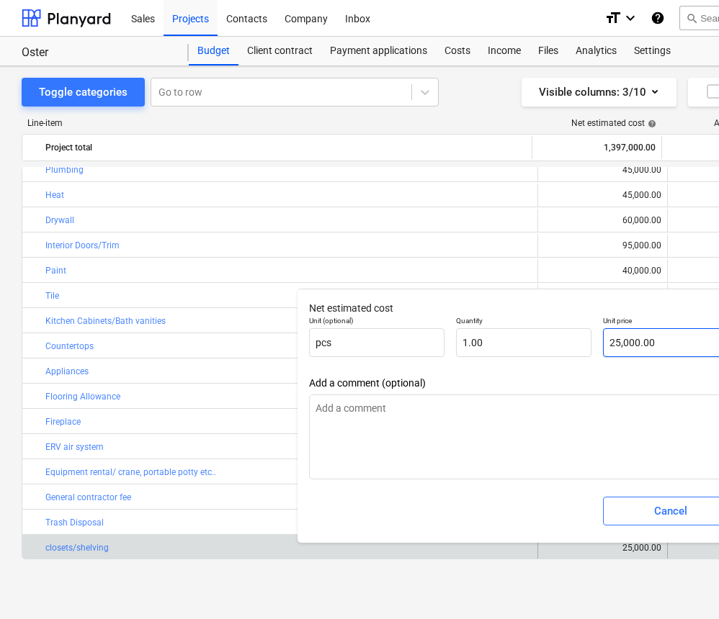
type input "25000"
click at [614, 341] on input "25000" at bounding box center [670, 342] width 135 height 29
type textarea "x"
type input "5000"
type input "5,000.00"
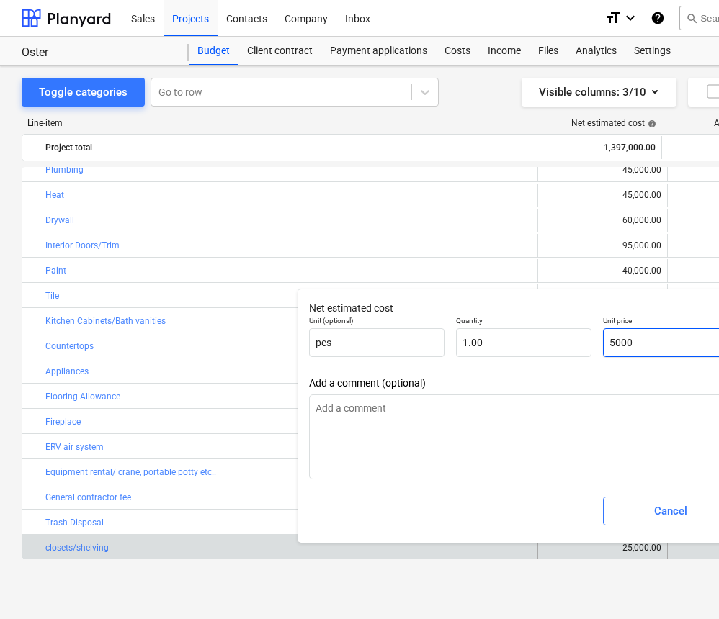
type textarea "x"
type input "15000"
type input "15,000.00"
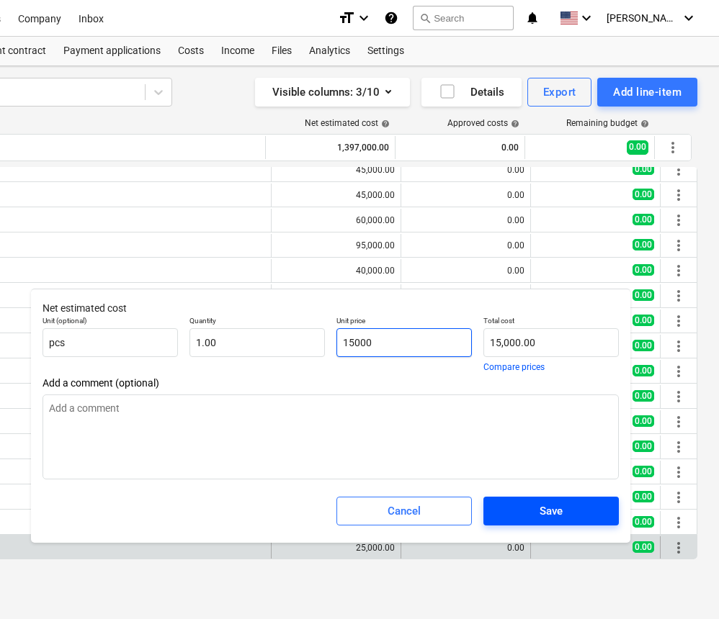
type textarea "x"
click at [586, 512] on span "Save" at bounding box center [550, 511] width 101 height 19
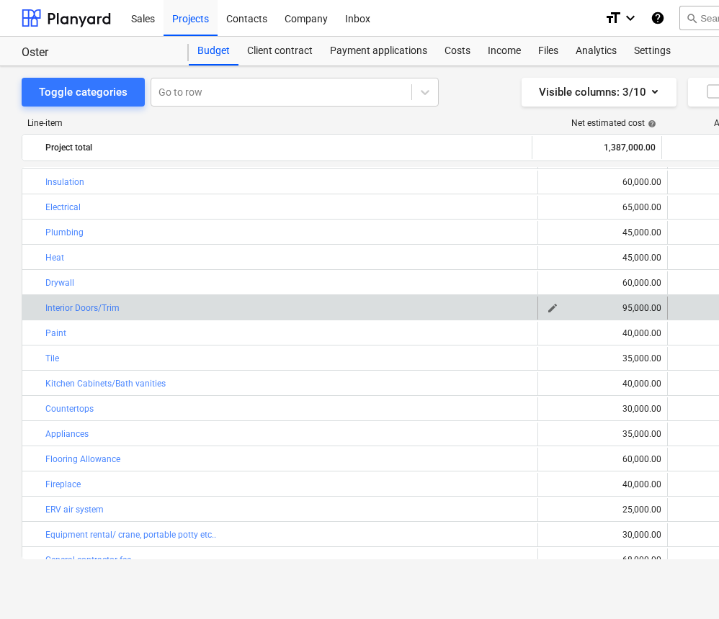
click at [547, 307] on span "edit" at bounding box center [553, 308] width 12 height 12
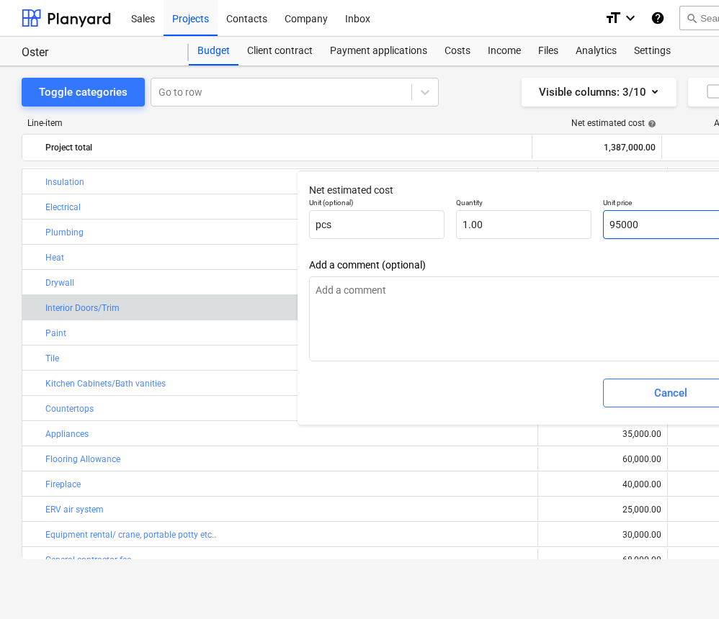
click at [614, 225] on input "95000" at bounding box center [670, 224] width 135 height 29
click at [619, 225] on input "75000" at bounding box center [670, 224] width 135 height 29
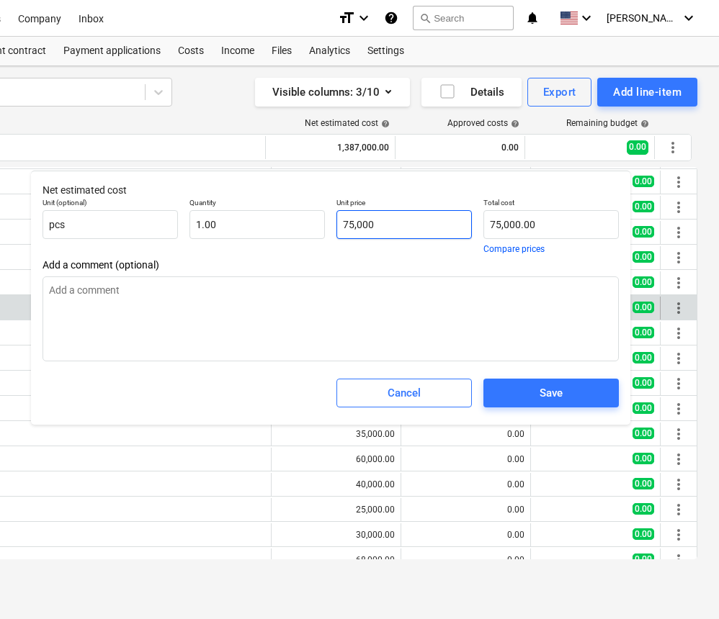
scroll to position [0, 266]
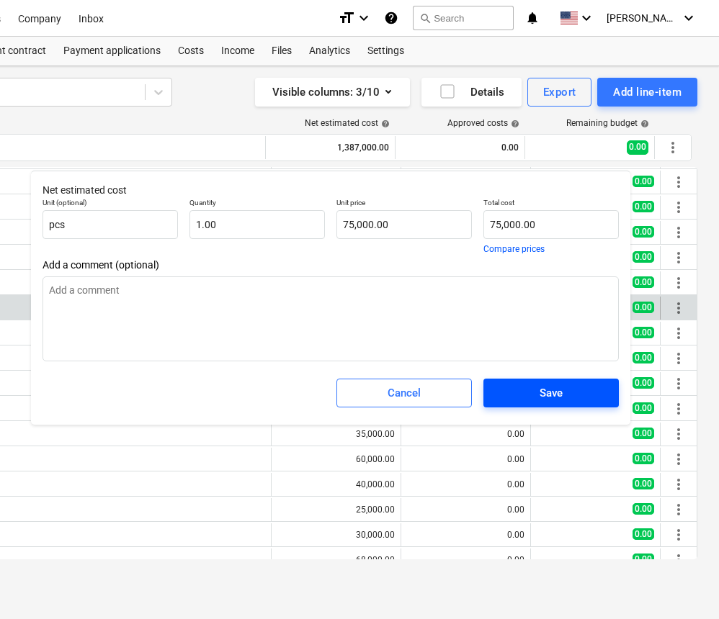
click at [567, 397] on span "Save" at bounding box center [550, 393] width 101 height 19
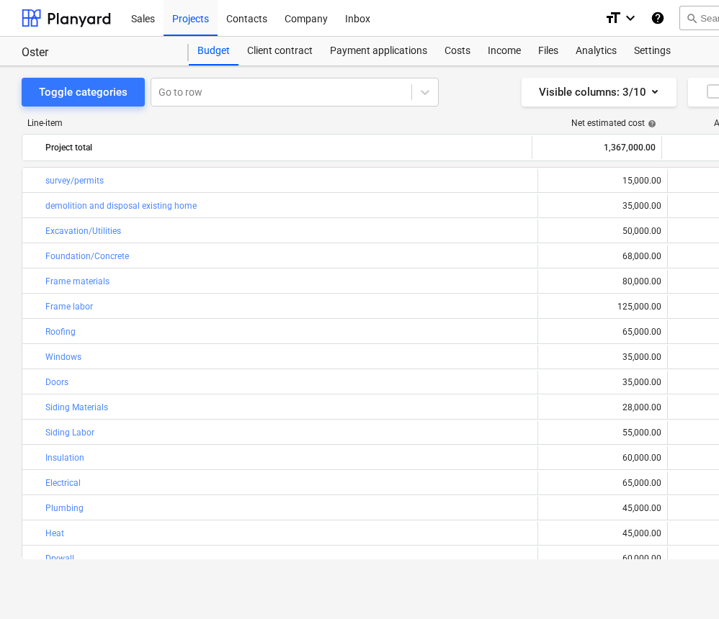
scroll to position [0, 0]
